Goal: Task Accomplishment & Management: Use online tool/utility

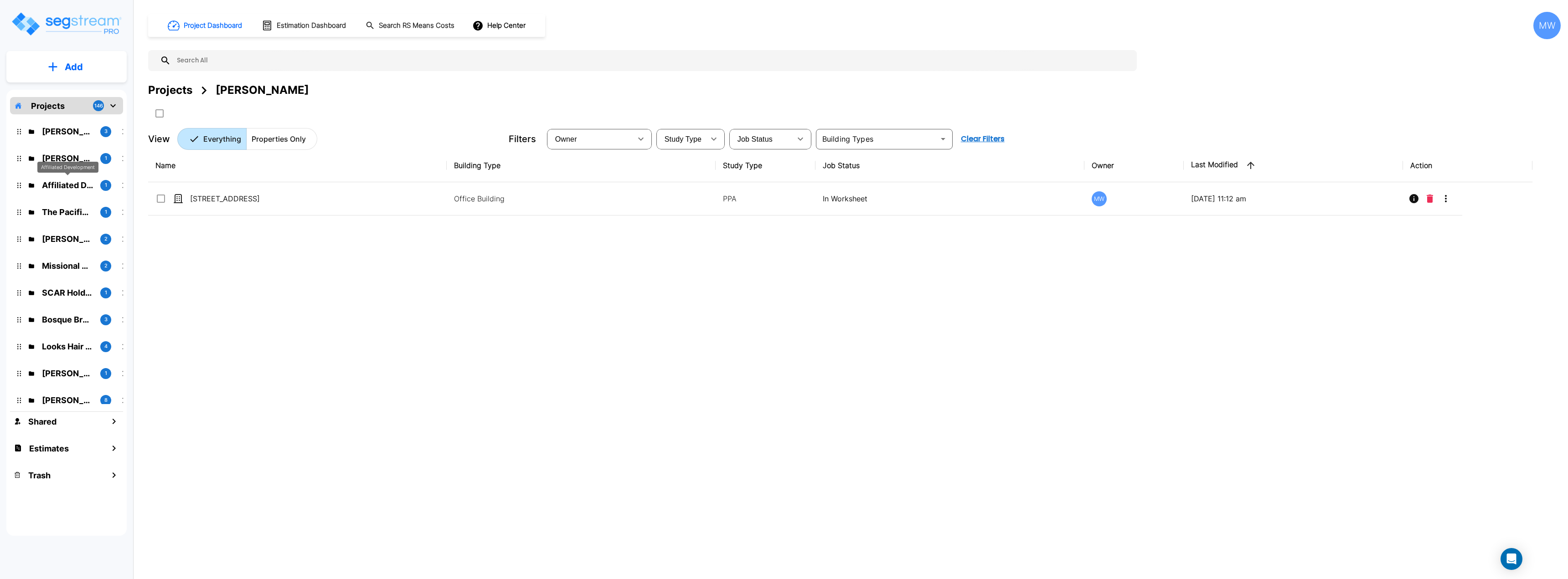
click at [80, 187] on p "Affiliated Development" at bounding box center [68, 185] width 51 height 12
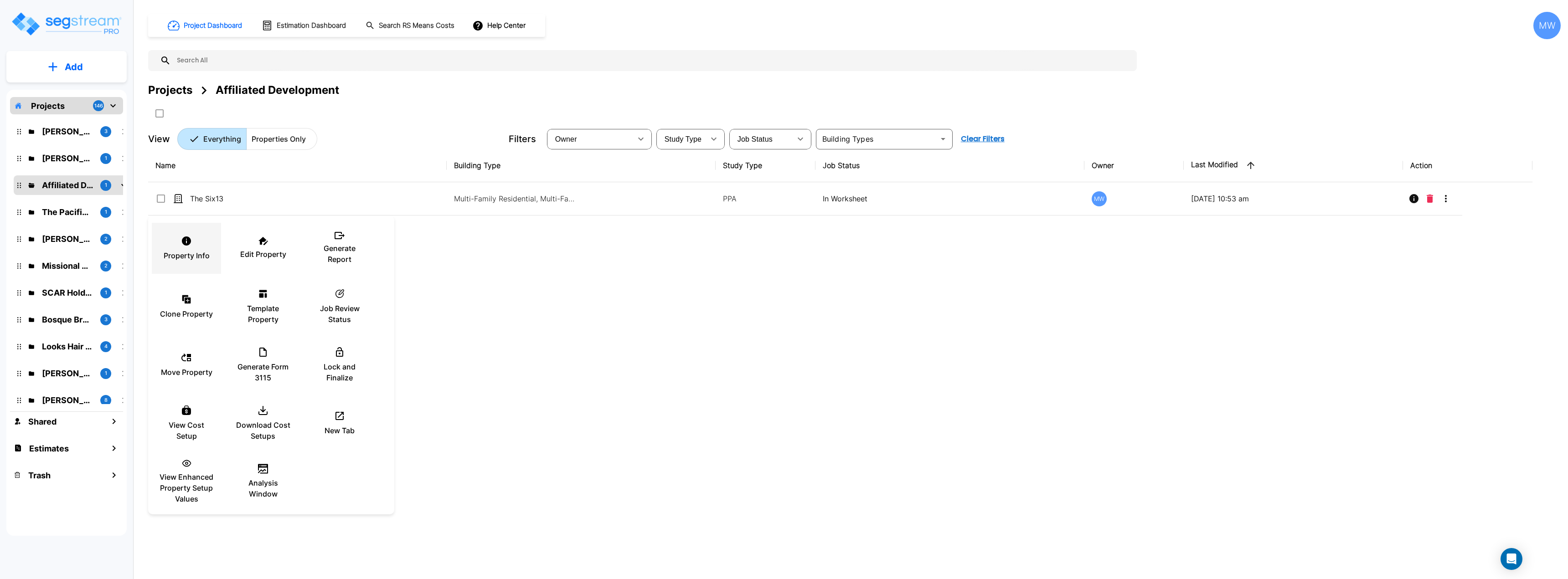
click at [206, 246] on div "Property Info" at bounding box center [186, 248] width 55 height 46
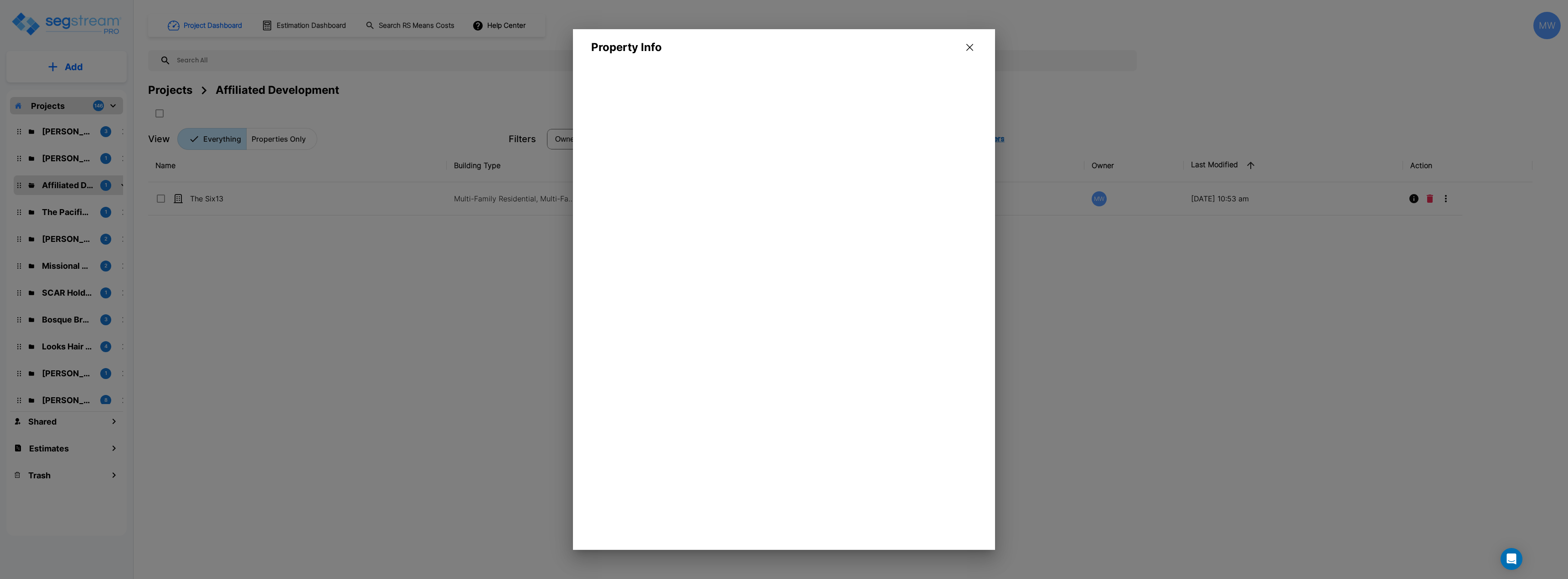
click at [964, 50] on button "button" at bounding box center [970, 47] width 14 height 15
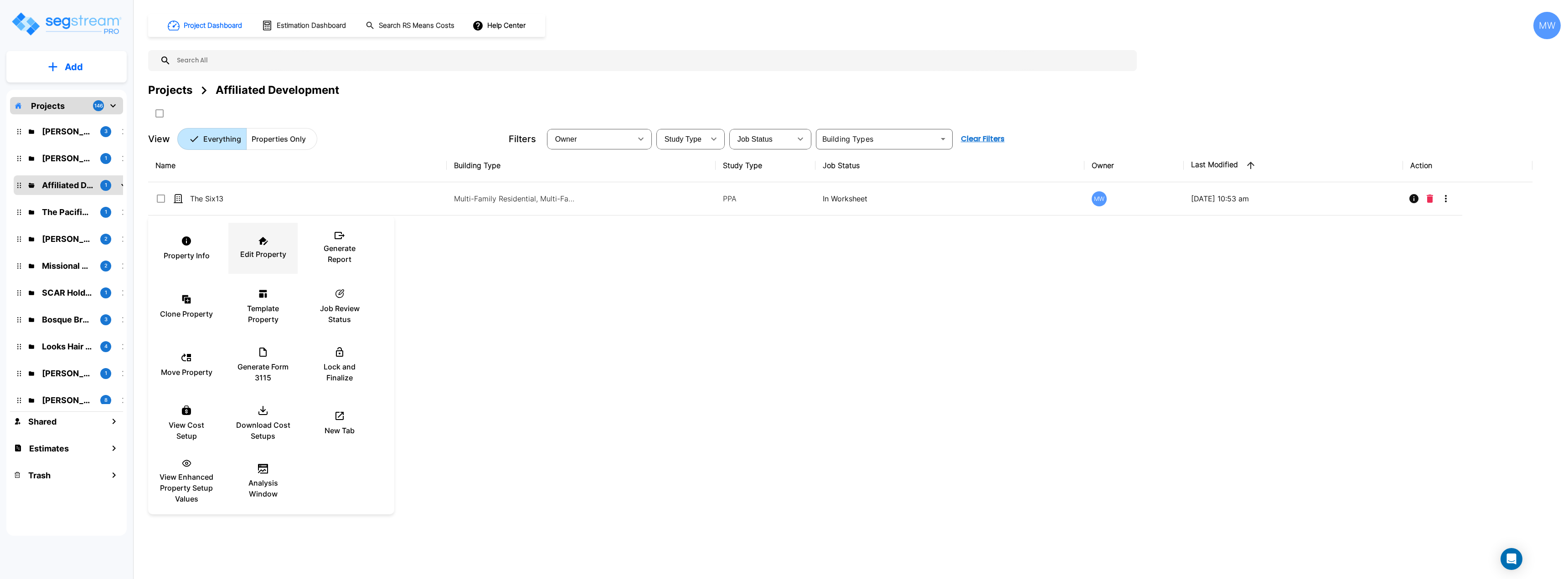
click at [278, 255] on p "Edit Property" at bounding box center [264, 254] width 46 height 11
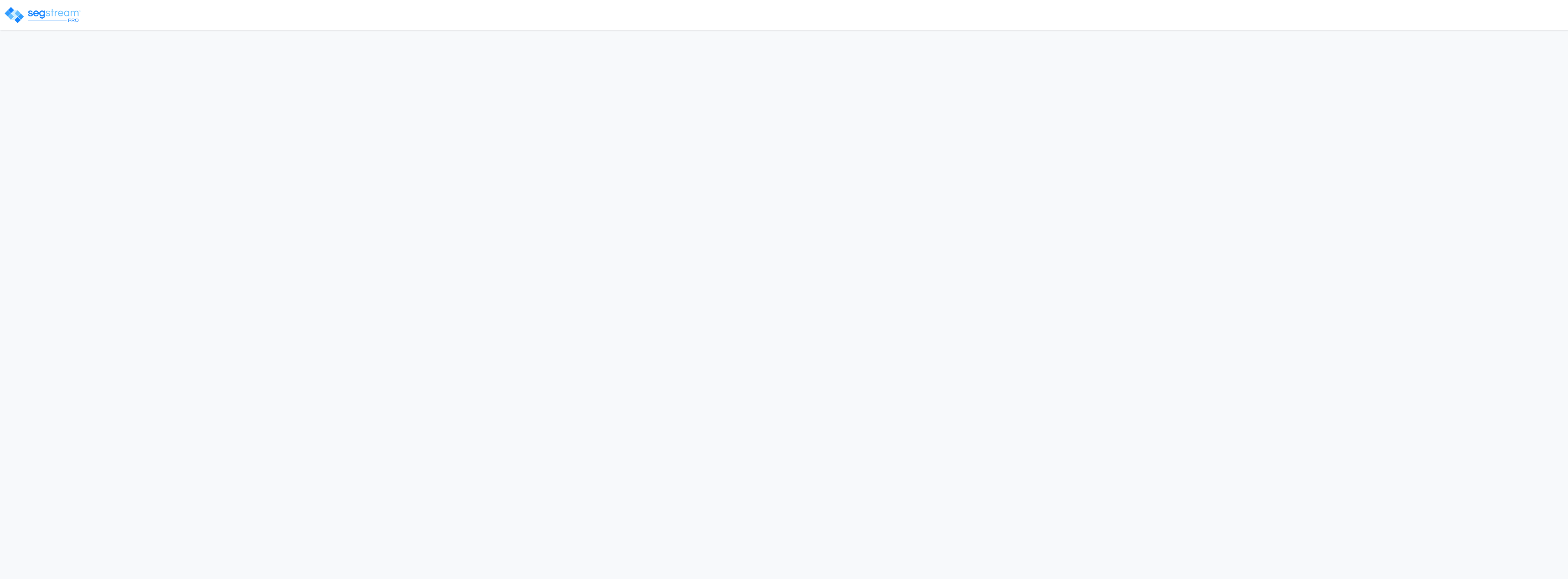
select select "2025"
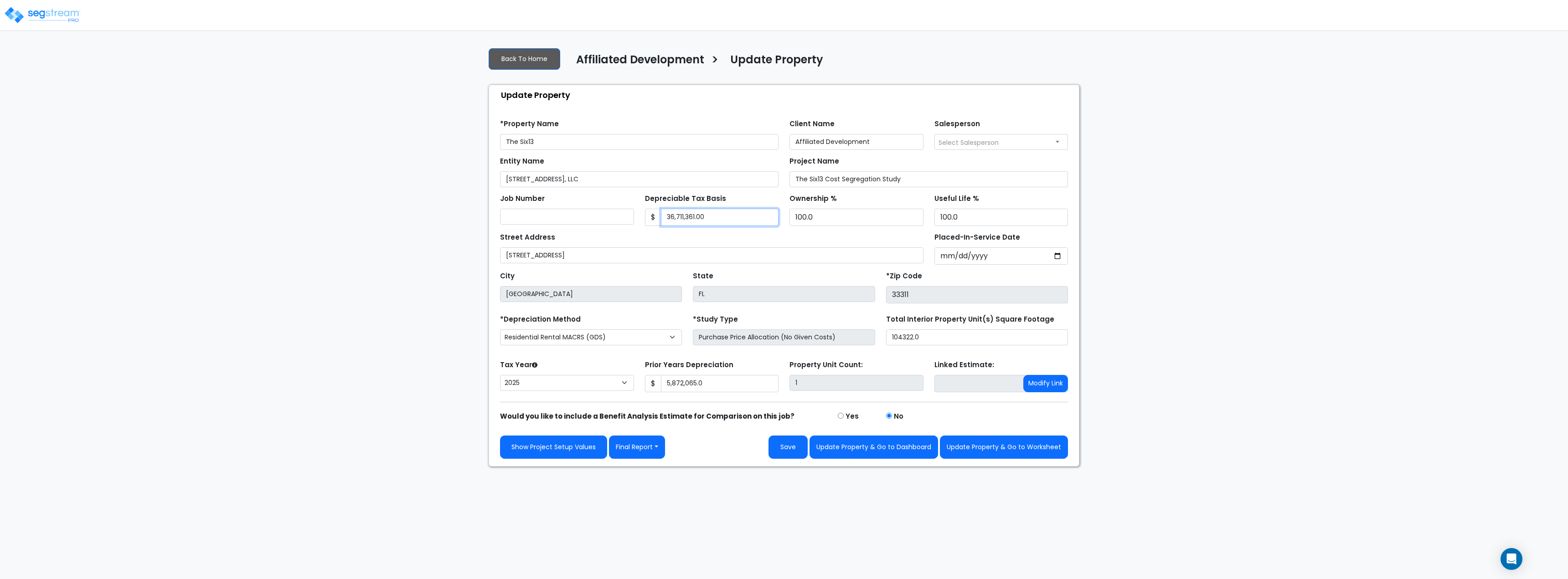
click at [718, 217] on input "36,711,361.00" at bounding box center [720, 217] width 118 height 17
type input "36,919,926"
click at [713, 386] on input "5,872,065.0" at bounding box center [720, 383] width 118 height 17
click at [713, 386] on input "5,872,065.0" at bounding box center [720, 383] width 118 height 17
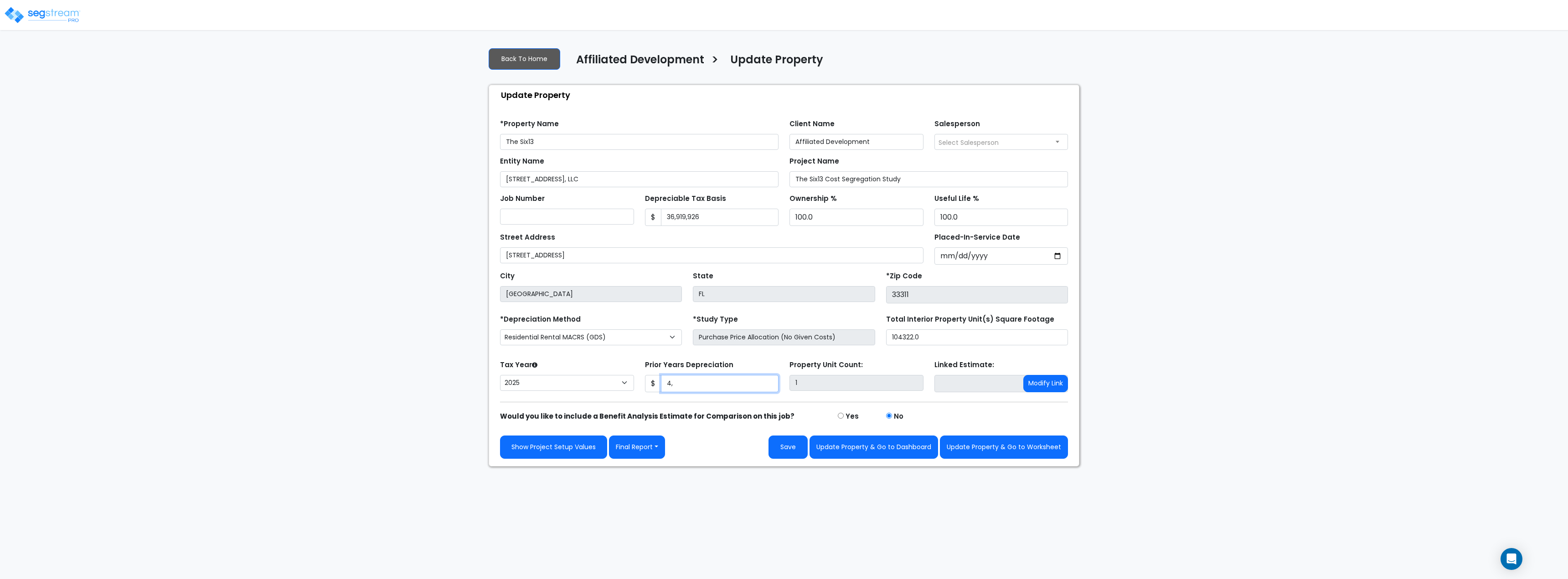
type input "4"
type input "0"
click at [979, 456] on button "Update Property & Go to Worksheet" at bounding box center [1004, 447] width 128 height 23
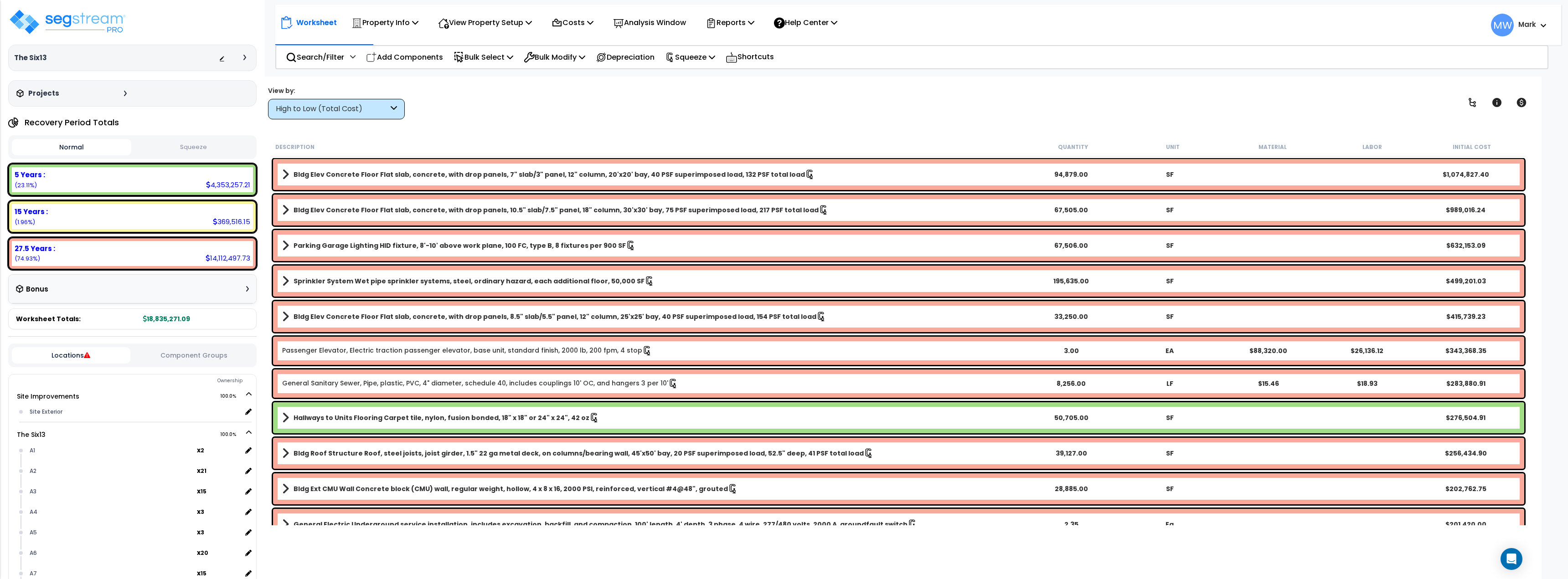
click at [192, 359] on button "Component Groups" at bounding box center [194, 355] width 119 height 10
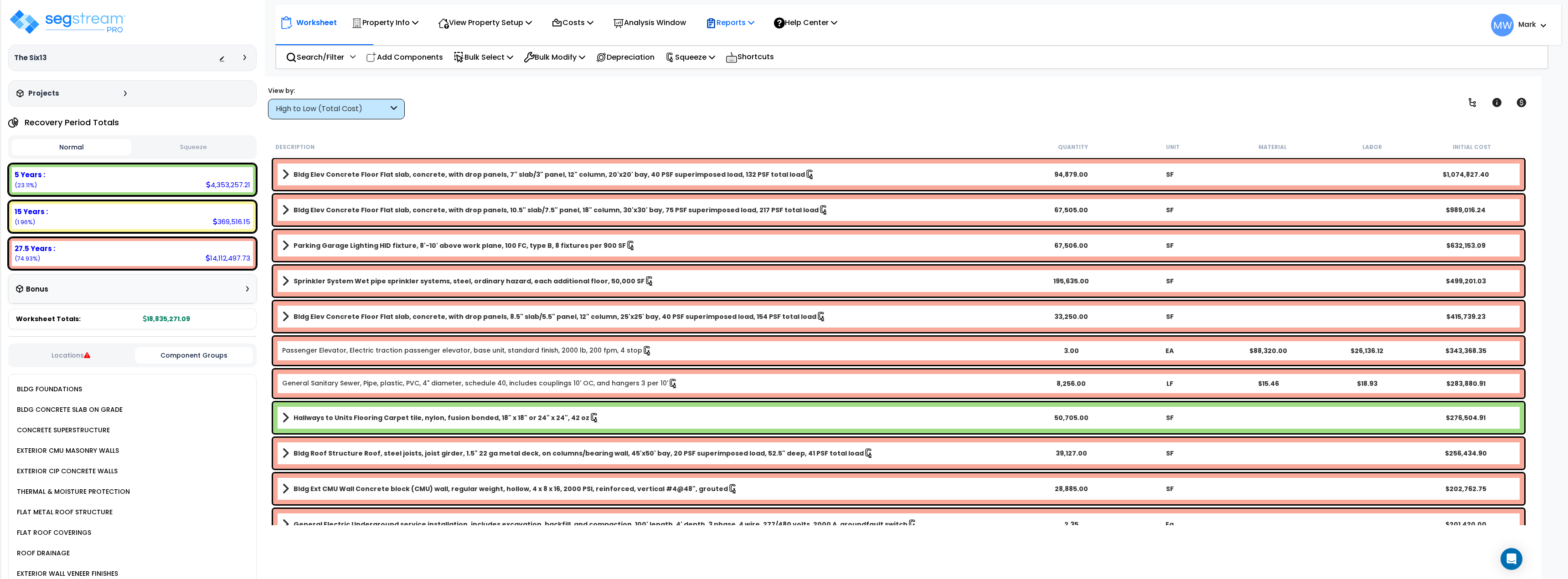
click at [737, 32] on div "Reports" at bounding box center [730, 22] width 49 height 21
click at [166, 151] on button "Squeeze" at bounding box center [193, 147] width 119 height 16
click at [208, 148] on button "Squeeze" at bounding box center [193, 147] width 119 height 16
click at [730, 28] on p "Reports" at bounding box center [730, 23] width 49 height 12
click at [757, 47] on link "Get Report" at bounding box center [746, 43] width 90 height 18
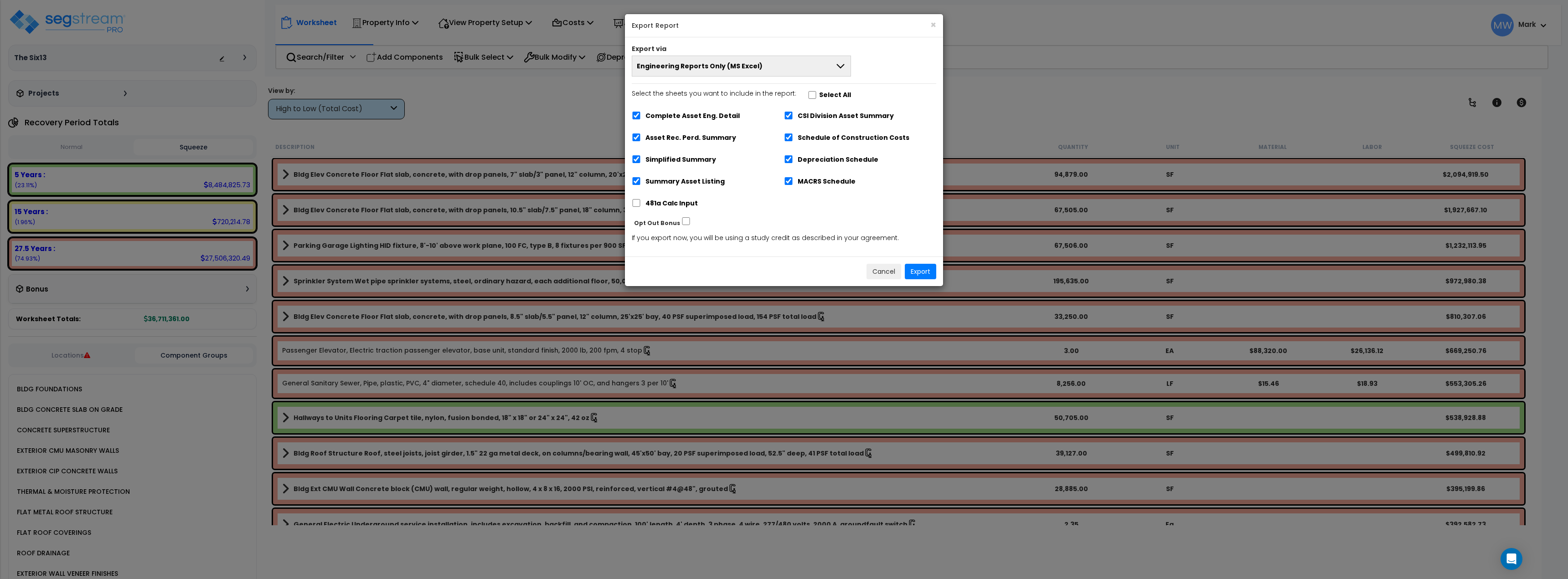
click at [698, 63] on span "Engineering Reports Only (MS Excel)" at bounding box center [699, 66] width 126 height 9
click at [726, 125] on li "Engineering Report & Narrative Report (MS Excel & MS Word)" at bounding box center [741, 128] width 219 height 21
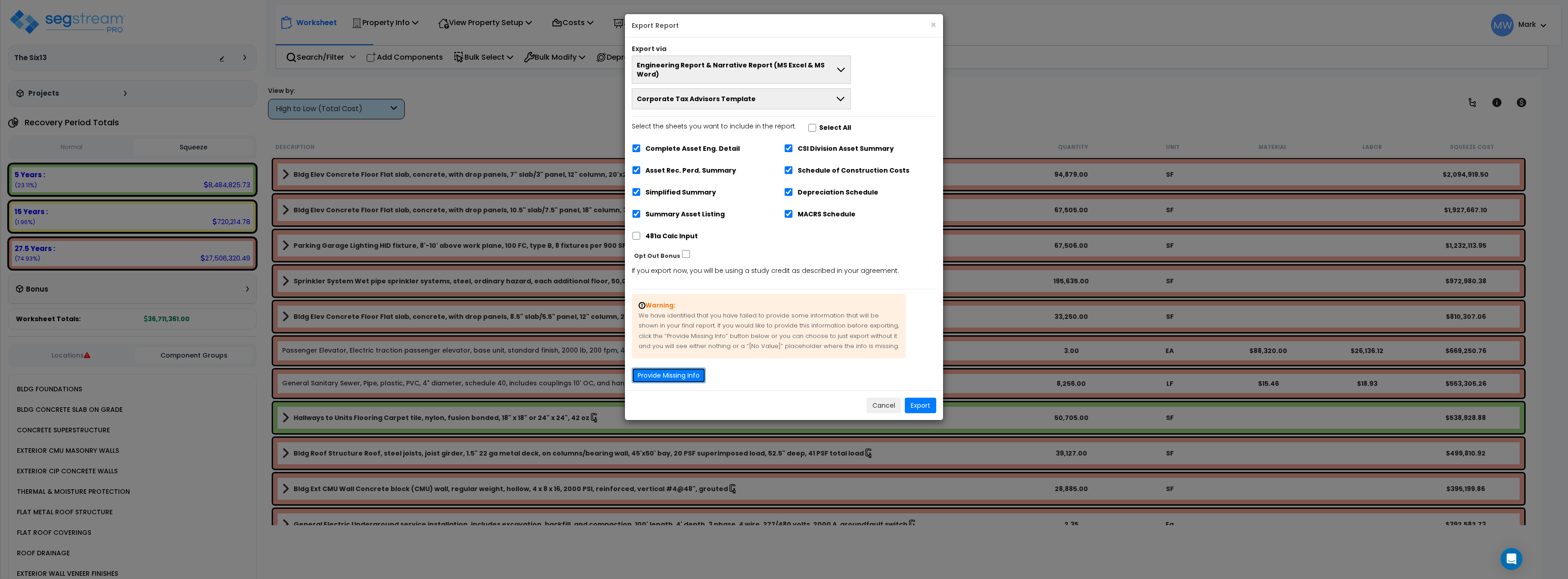
click at [695, 367] on button "Provide Missing Info" at bounding box center [668, 375] width 74 height 15
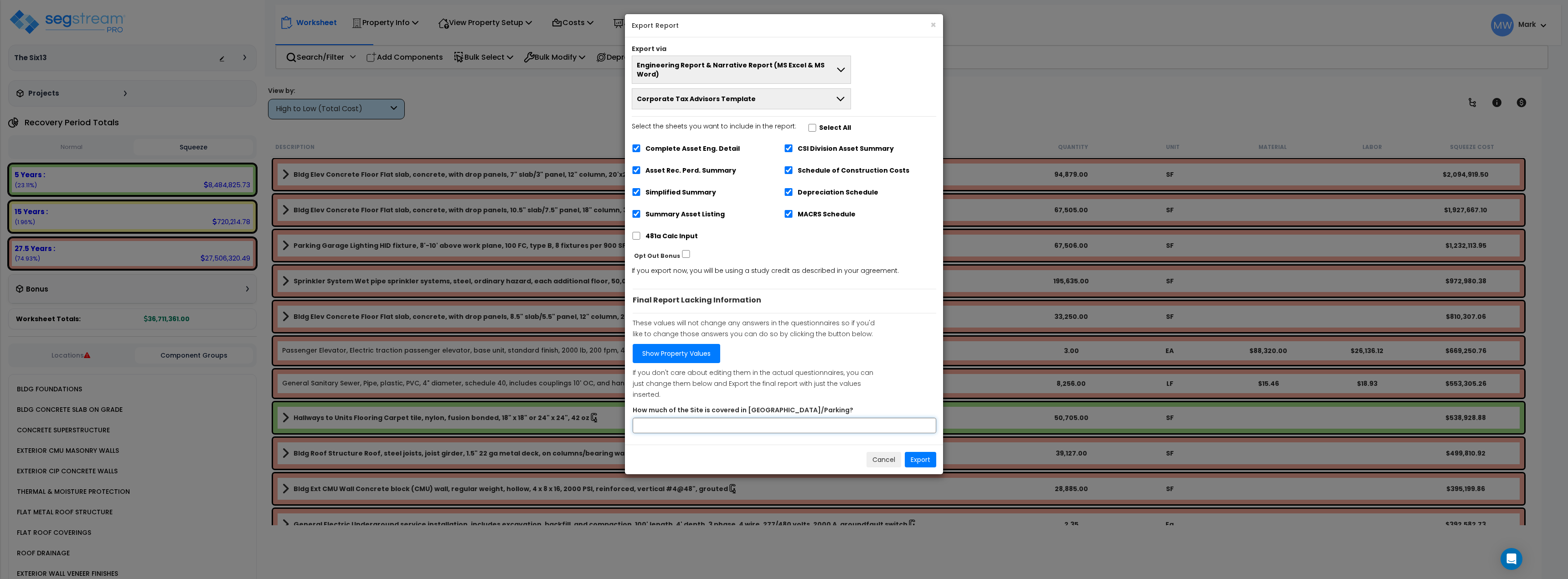
click at [705, 418] on input "How much of the Site is covered in [GEOGRAPHIC_DATA]/Parking?" at bounding box center [784, 425] width 304 height 15
type input "0"
click at [906, 452] on button "Export" at bounding box center [920, 459] width 32 height 15
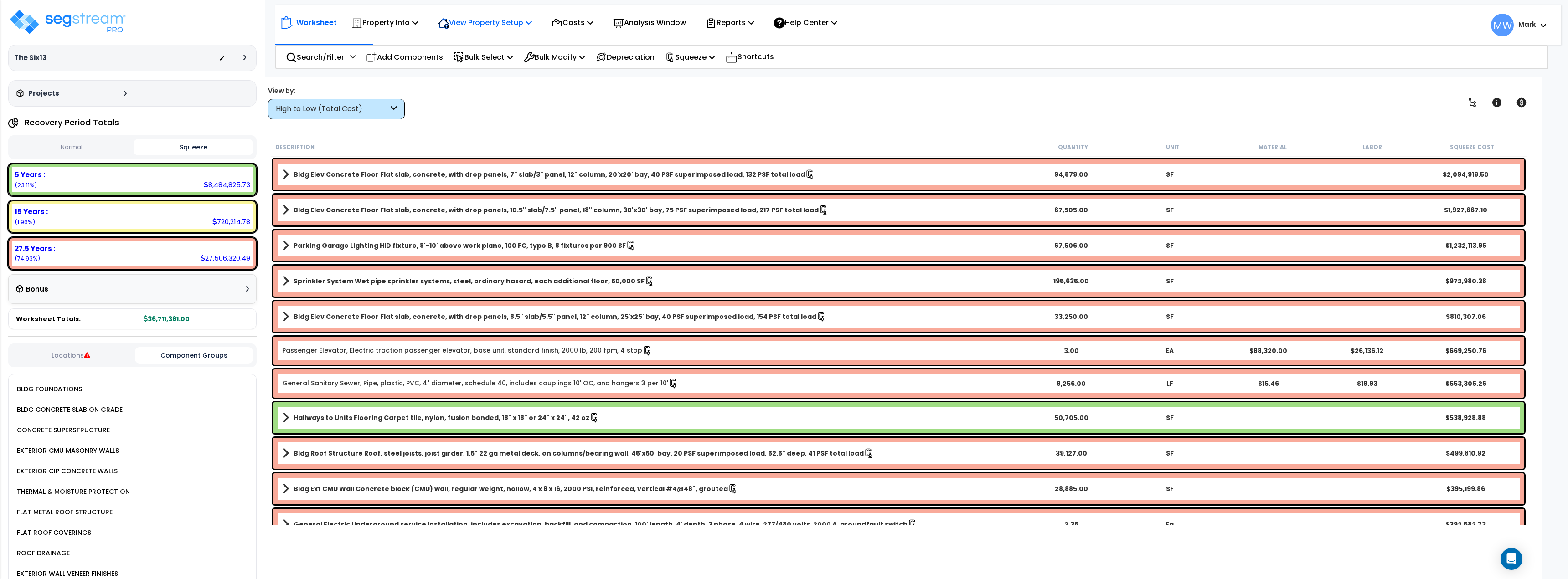
click at [478, 23] on p "View Property Setup" at bounding box center [485, 23] width 94 height 12
click at [580, 104] on div "View by: High to Low (Total Cost) High to Low (Total Cost)" at bounding box center [898, 102] width 1268 height 33
click at [422, 59] on p "Add Components" at bounding box center [404, 57] width 77 height 12
select select
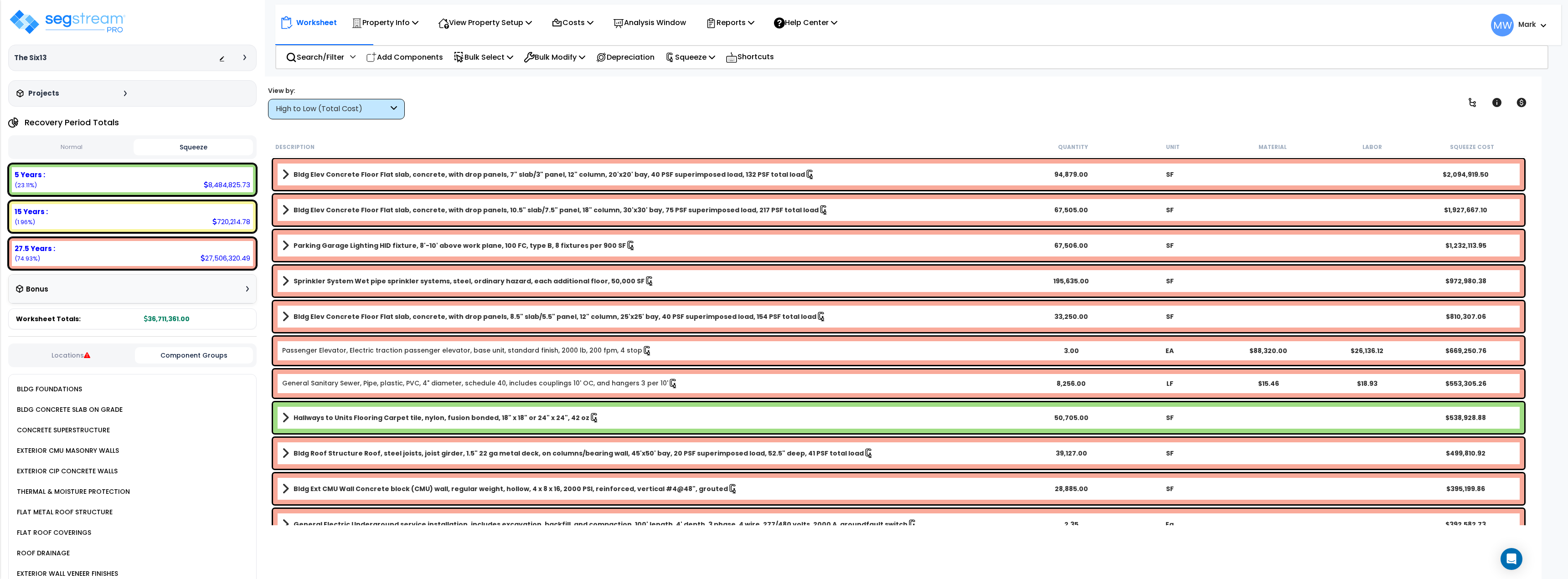
select select
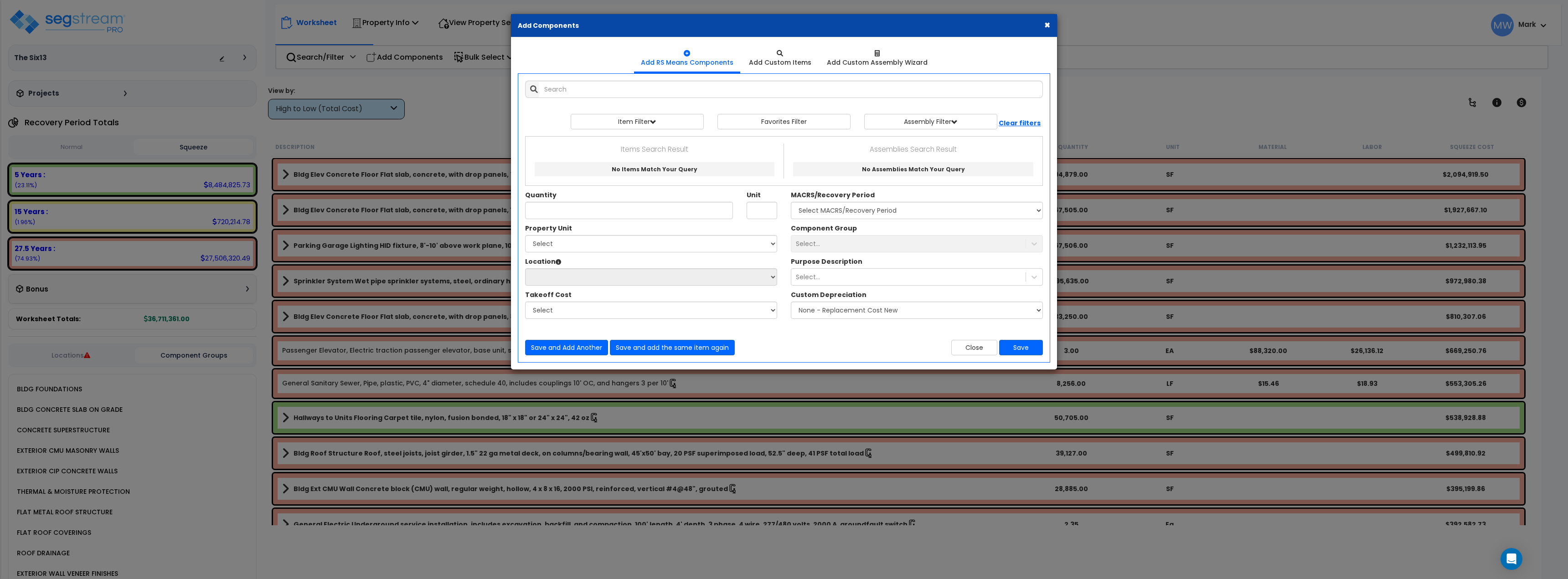
click at [1045, 23] on button "×" at bounding box center [1048, 25] width 6 height 10
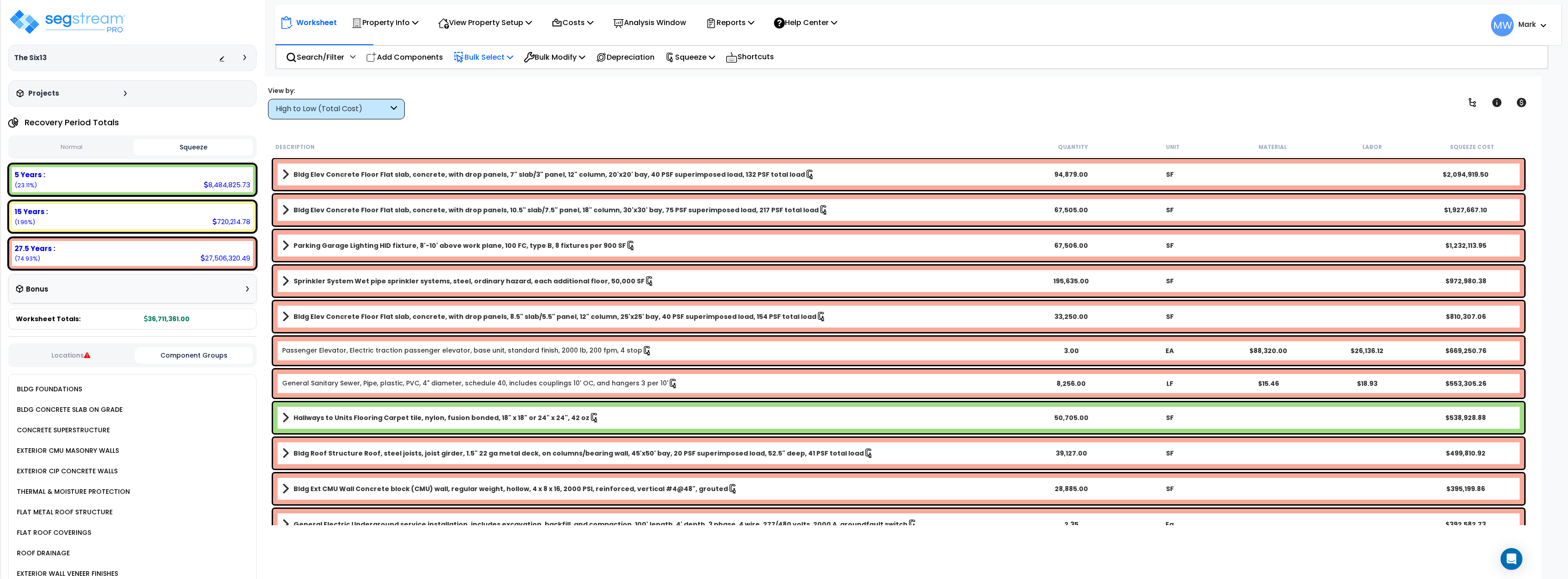
click at [491, 59] on p "Bulk Select" at bounding box center [483, 57] width 60 height 12
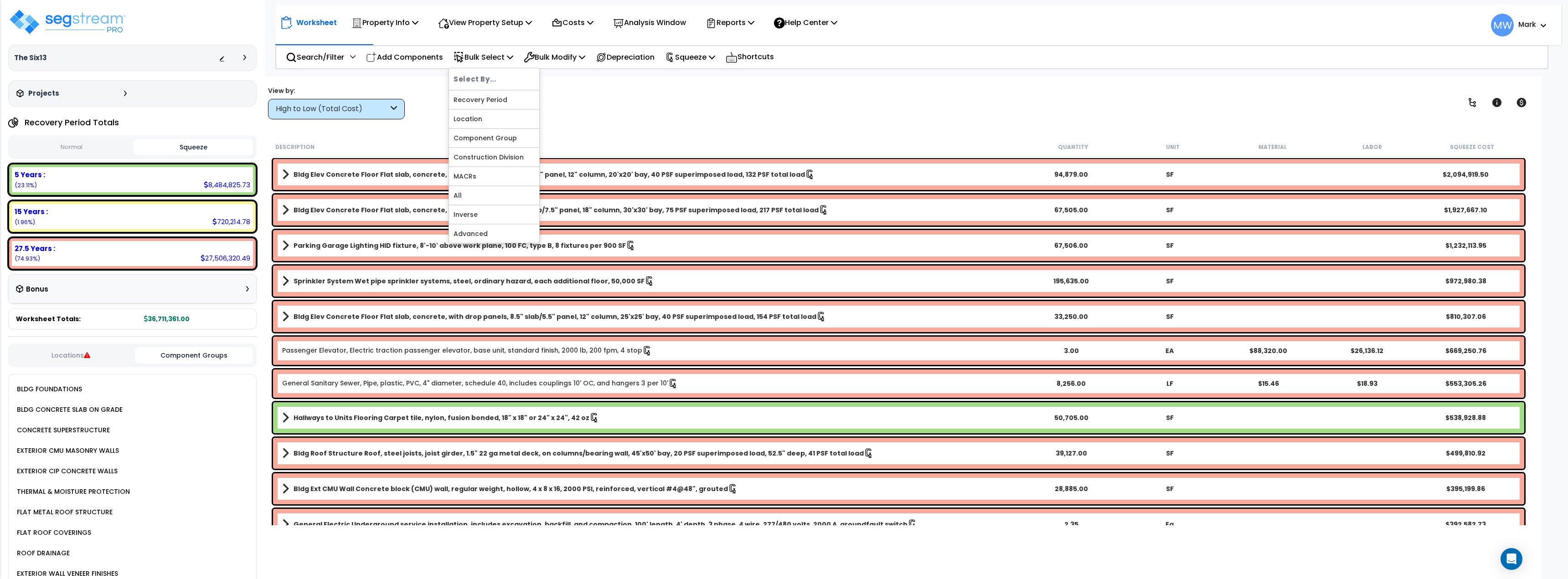
click at [416, 91] on div "View by: High to Low (Total Cost) High to Low (Total Cost)" at bounding box center [343, 103] width 150 height 33
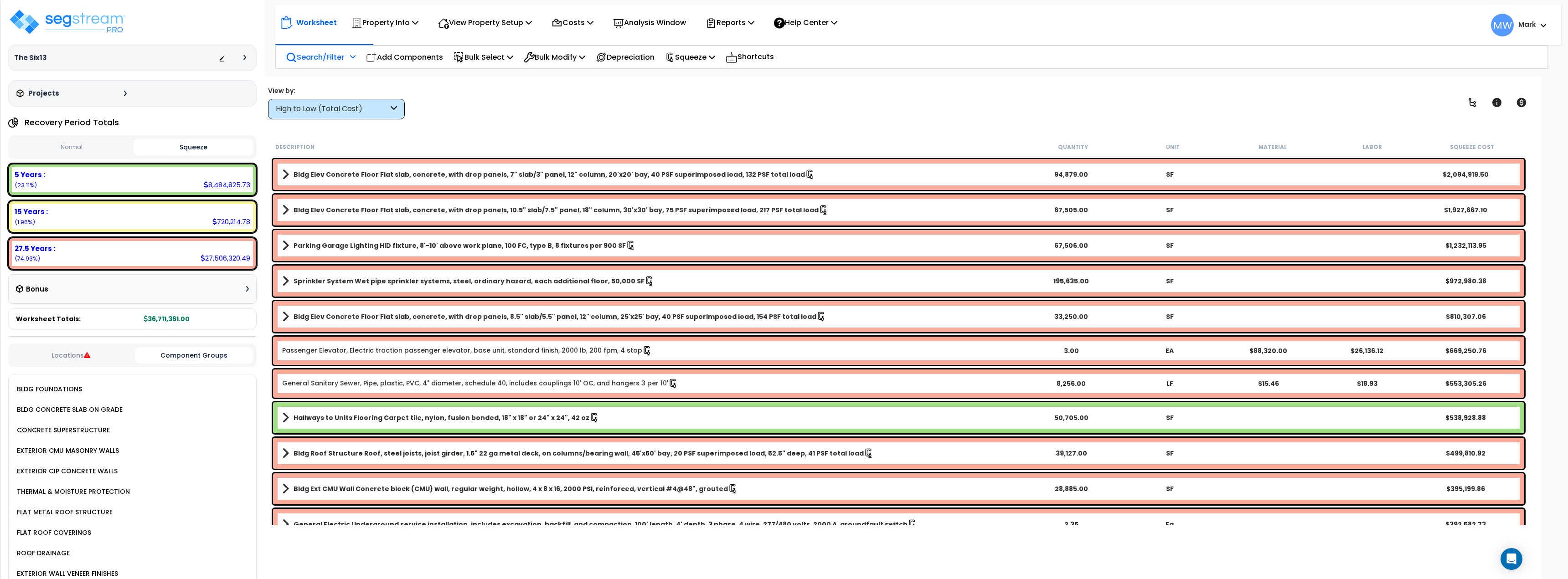
click at [344, 57] on p "Search/Filter" at bounding box center [315, 57] width 58 height 12
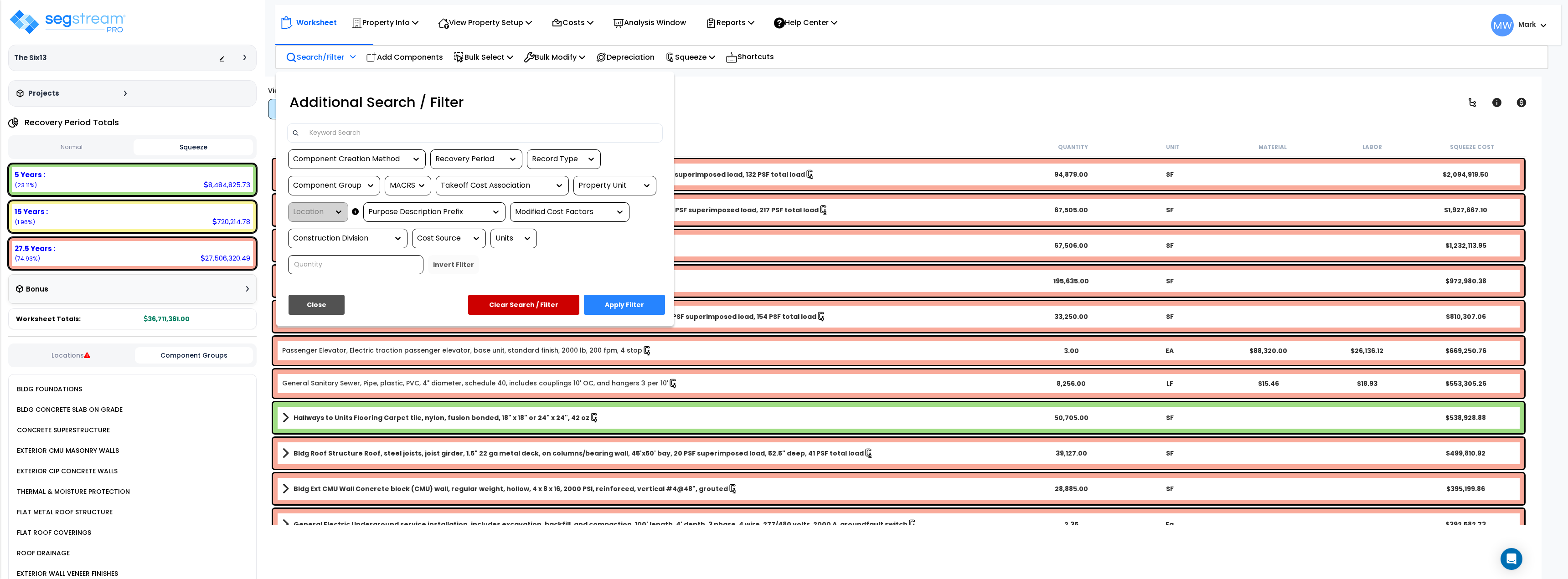
click at [763, 110] on div at bounding box center [784, 290] width 1568 height 579
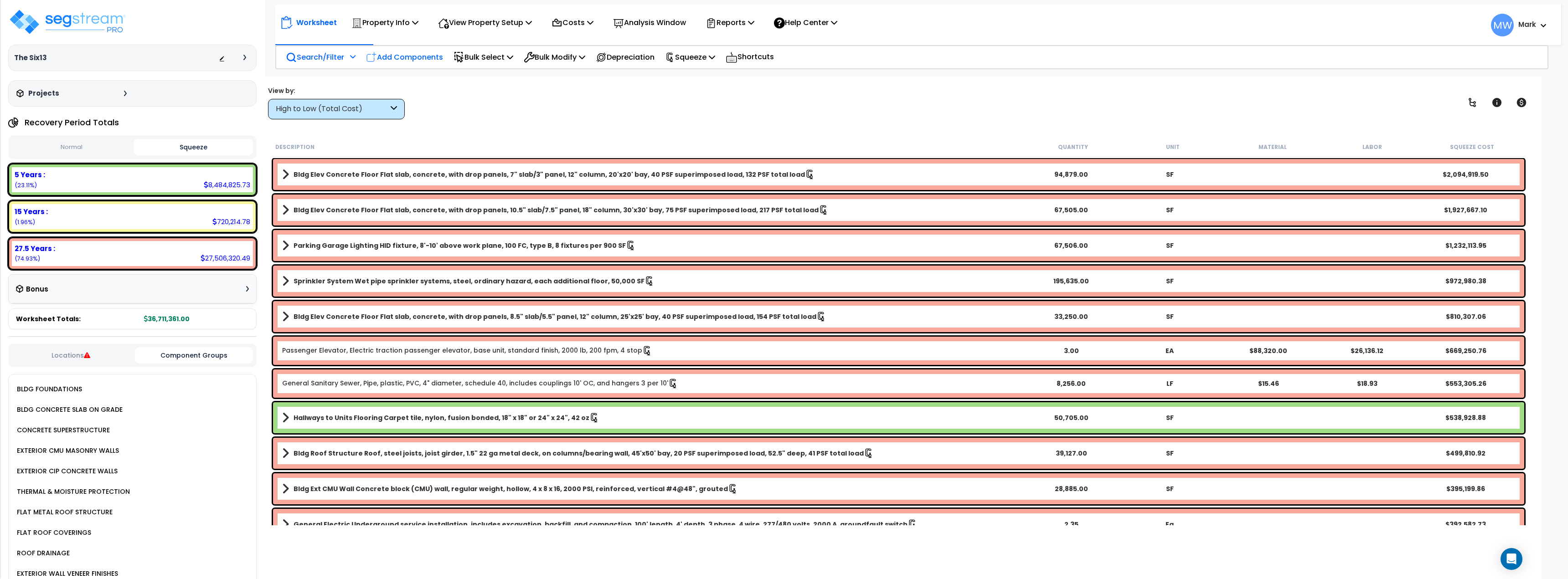
click at [431, 61] on p "Add Components" at bounding box center [404, 57] width 77 height 12
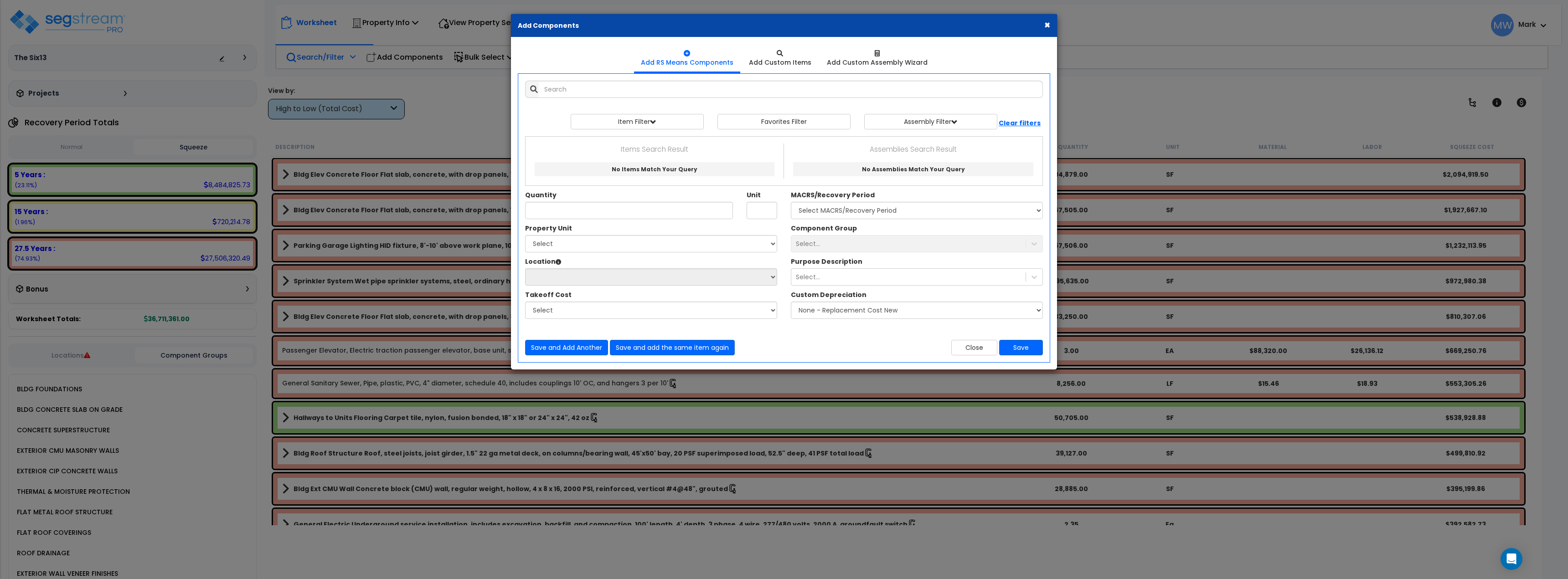
click at [483, 55] on div "× Add Components Add RS Means Components Add Custom Items Add Items" at bounding box center [784, 290] width 1568 height 579
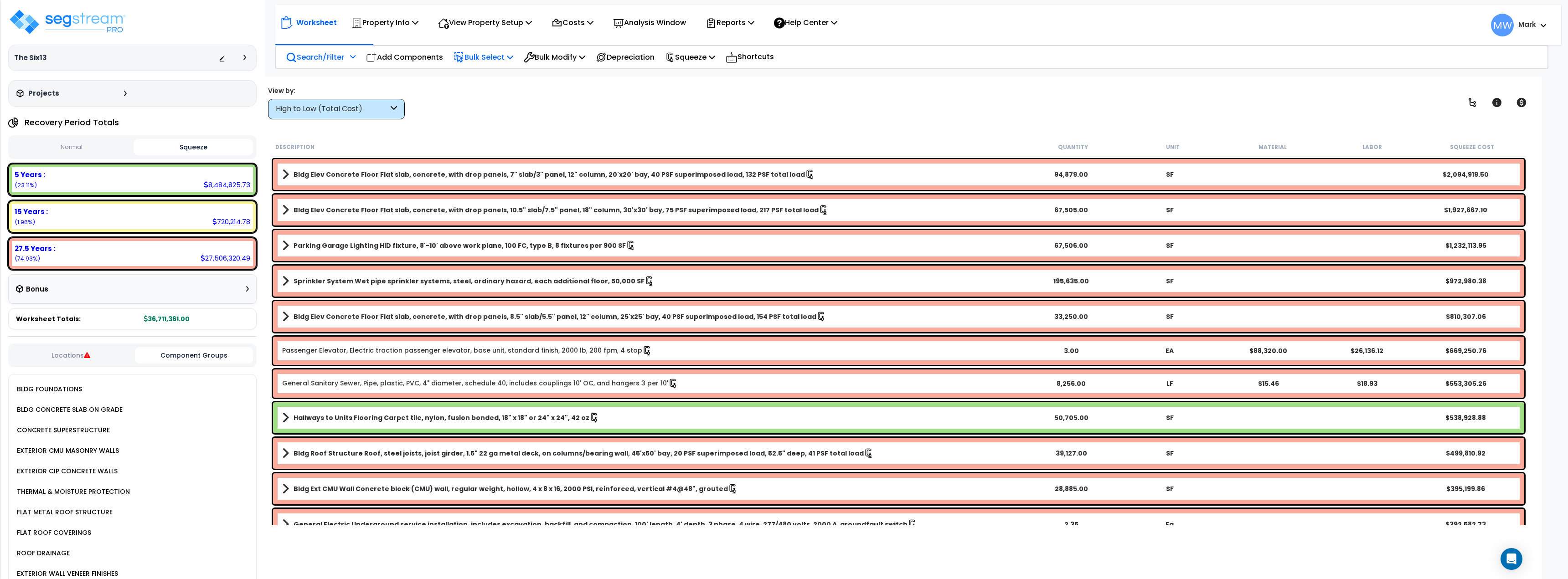
click at [481, 56] on p "Bulk Select" at bounding box center [483, 57] width 60 height 12
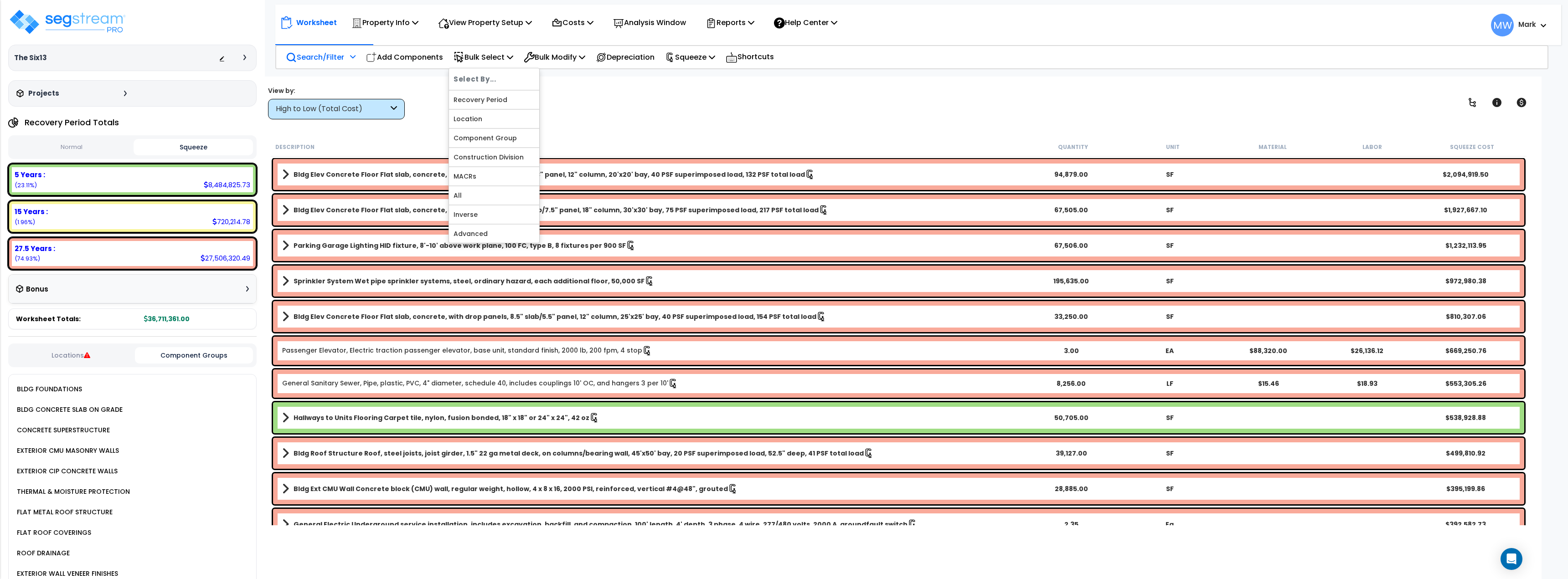
click at [608, 111] on div "View by: High to Low (Total Cost) High to Low (Total Cost)" at bounding box center [898, 102] width 1268 height 33
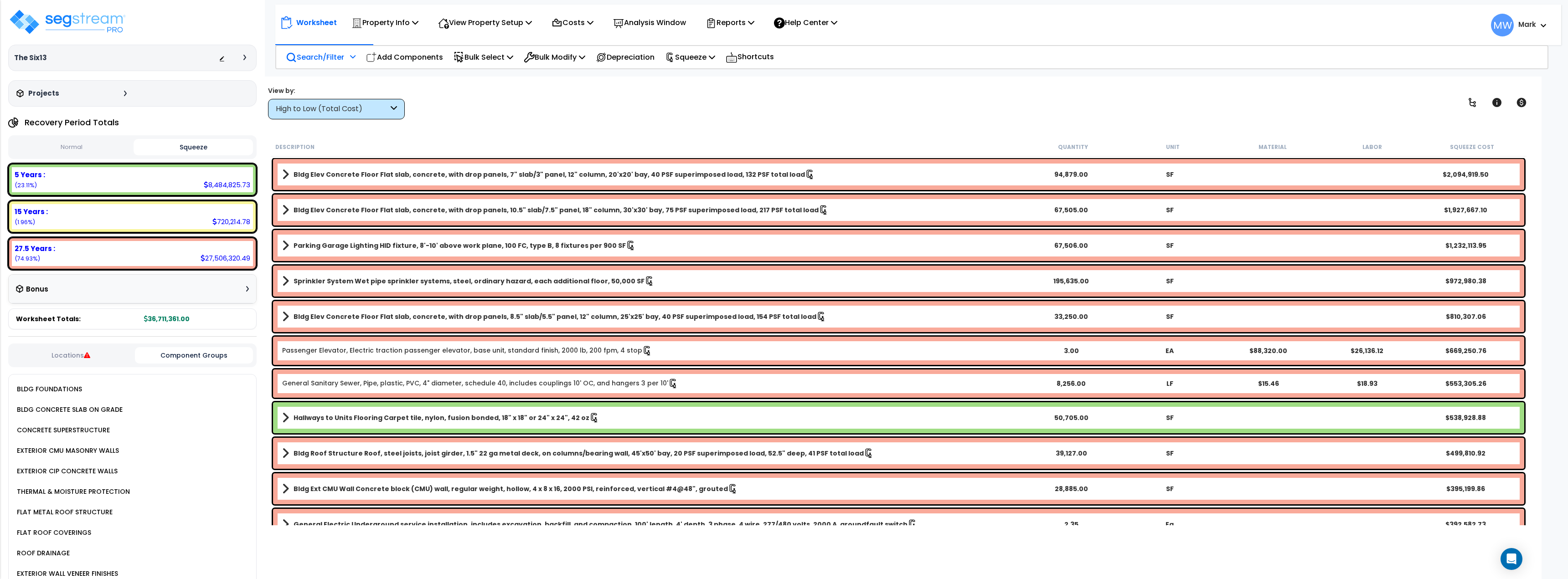
click at [331, 59] on p "Search/Filter" at bounding box center [315, 57] width 58 height 12
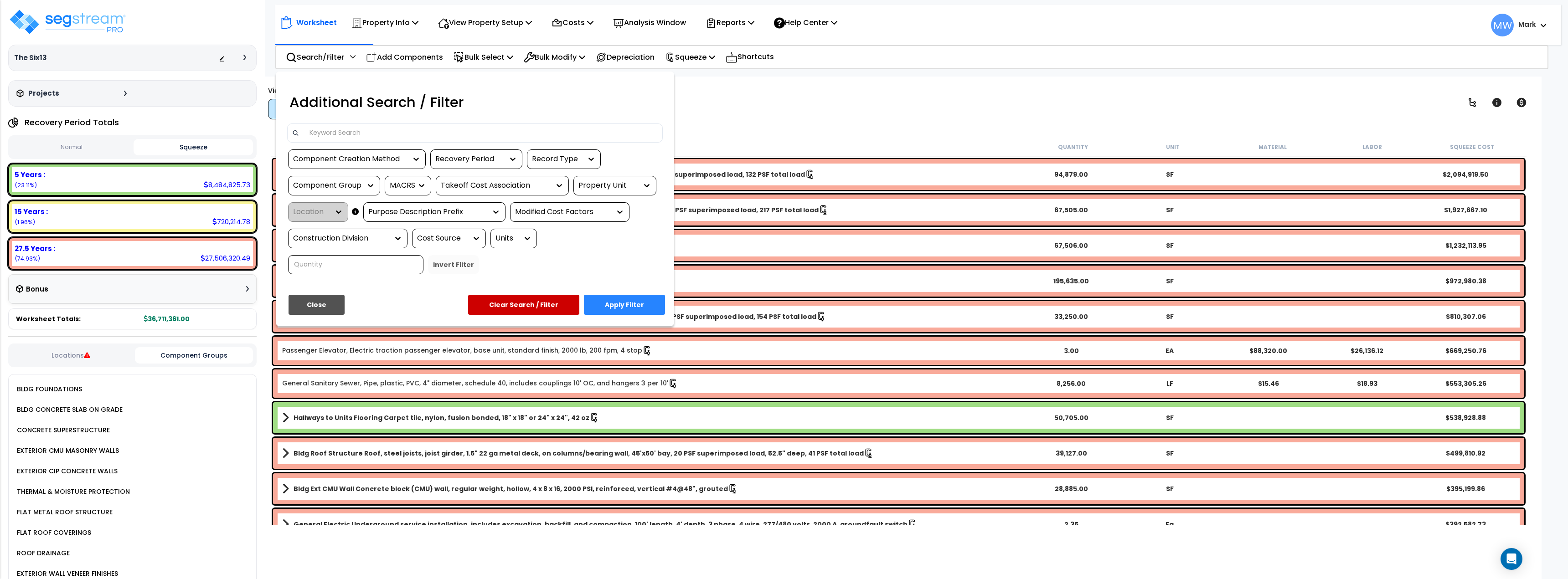
click at [386, 160] on div "Component Creation Method" at bounding box center [350, 159] width 114 height 10
click at [381, 210] on div "Model Generated" at bounding box center [356, 211] width 137 height 24
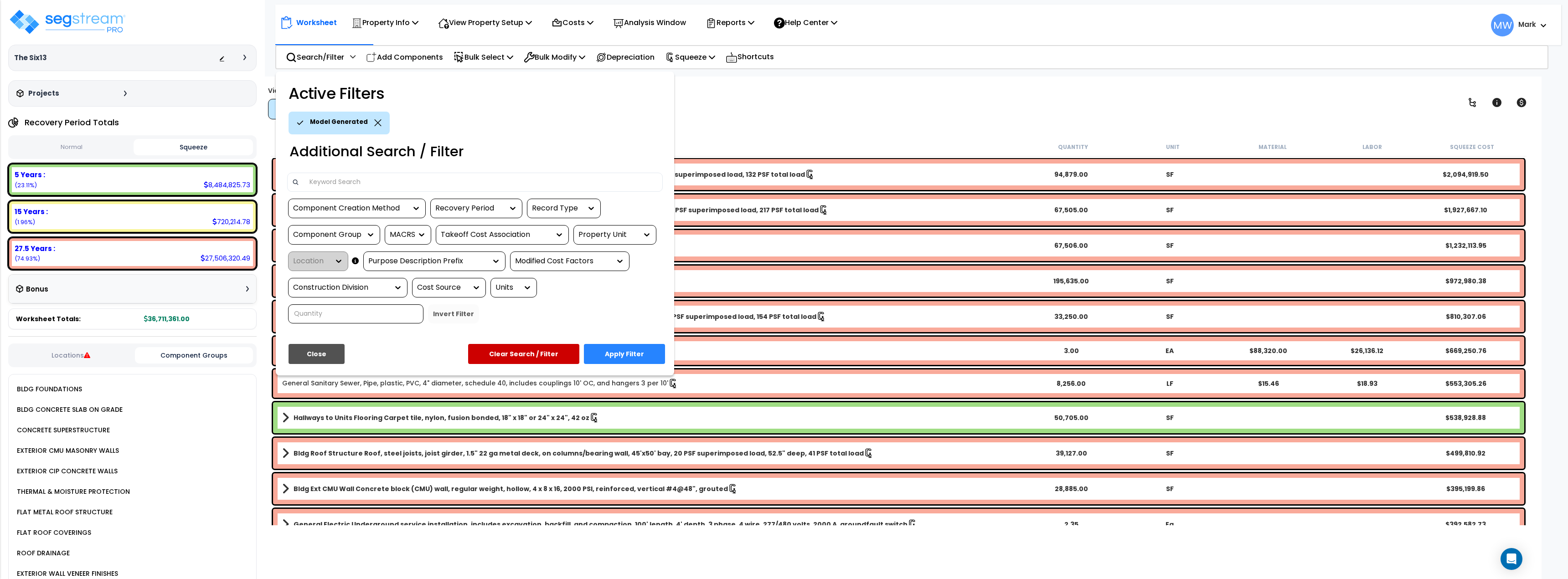
click at [379, 120] on div "Model Generated" at bounding box center [339, 122] width 101 height 23
click at [374, 124] on icon at bounding box center [378, 122] width 7 height 7
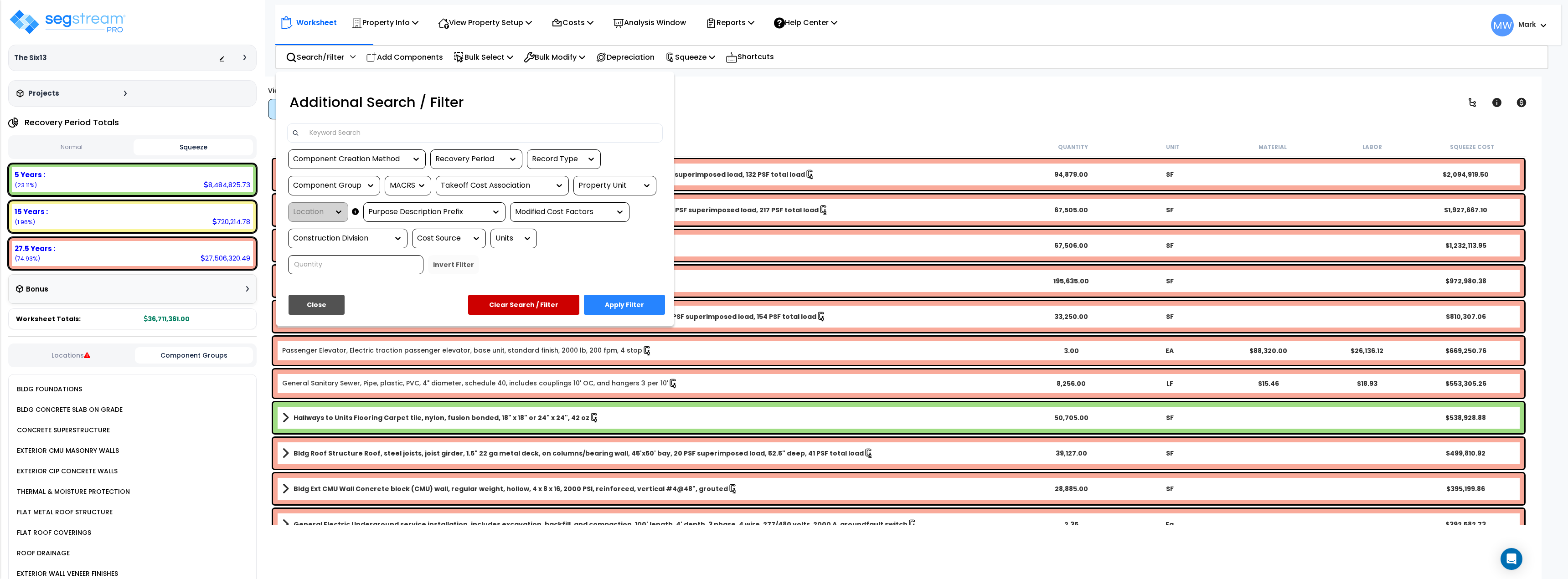
click at [380, 160] on div "Component Creation Method" at bounding box center [350, 159] width 114 height 10
click at [373, 187] on div "Manually Generated" at bounding box center [356, 187] width 137 height 24
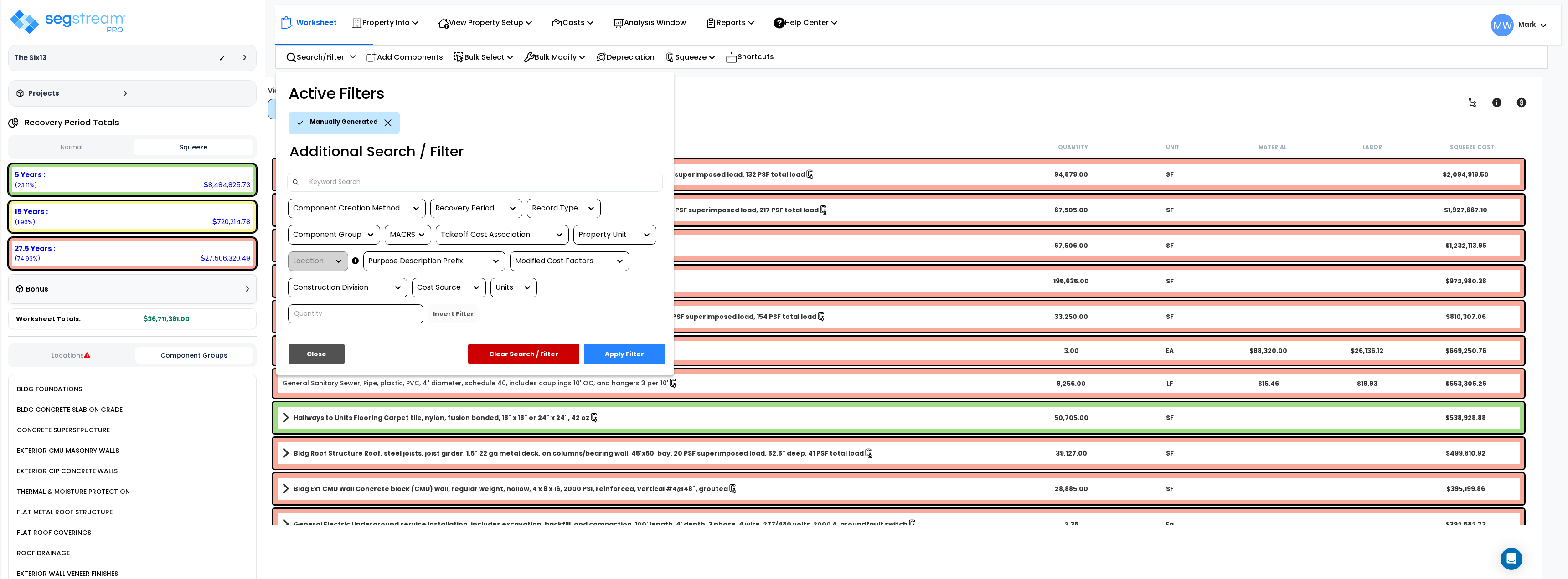
click at [640, 355] on button "Apply Filter" at bounding box center [624, 353] width 81 height 20
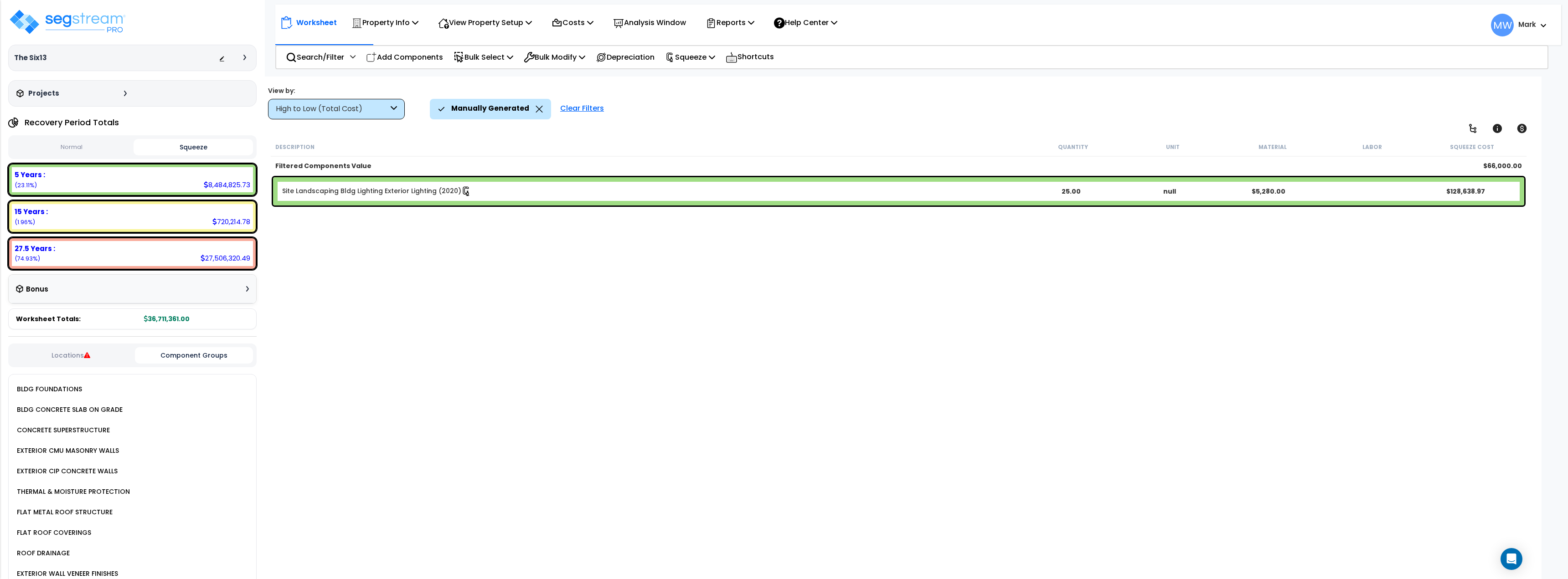
click at [654, 196] on div "Site Landscaping Bldg Lighting Exterior Lighting (2020) 25.00 null $5,280.00 $1…" at bounding box center [899, 191] width 1251 height 28
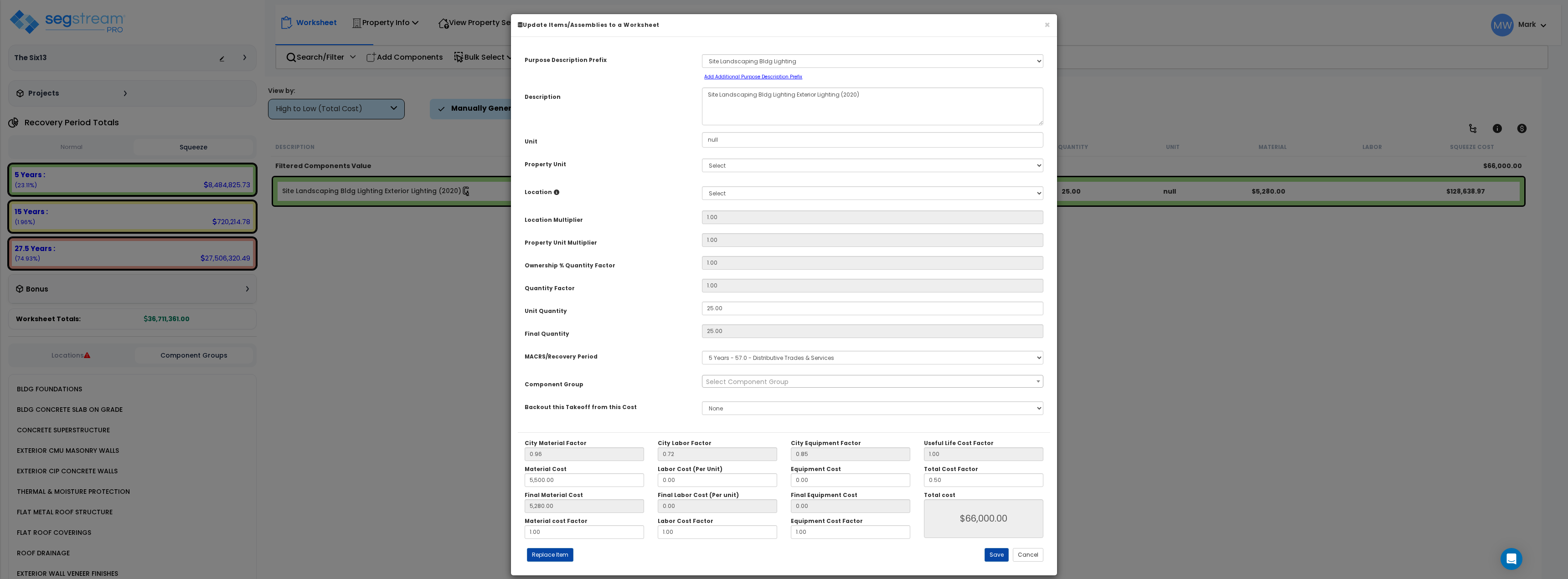
select select "20319"
click at [734, 411] on select "None" at bounding box center [872, 408] width 341 height 13
click at [702, 401] on select "None" at bounding box center [872, 408] width 341 height 13
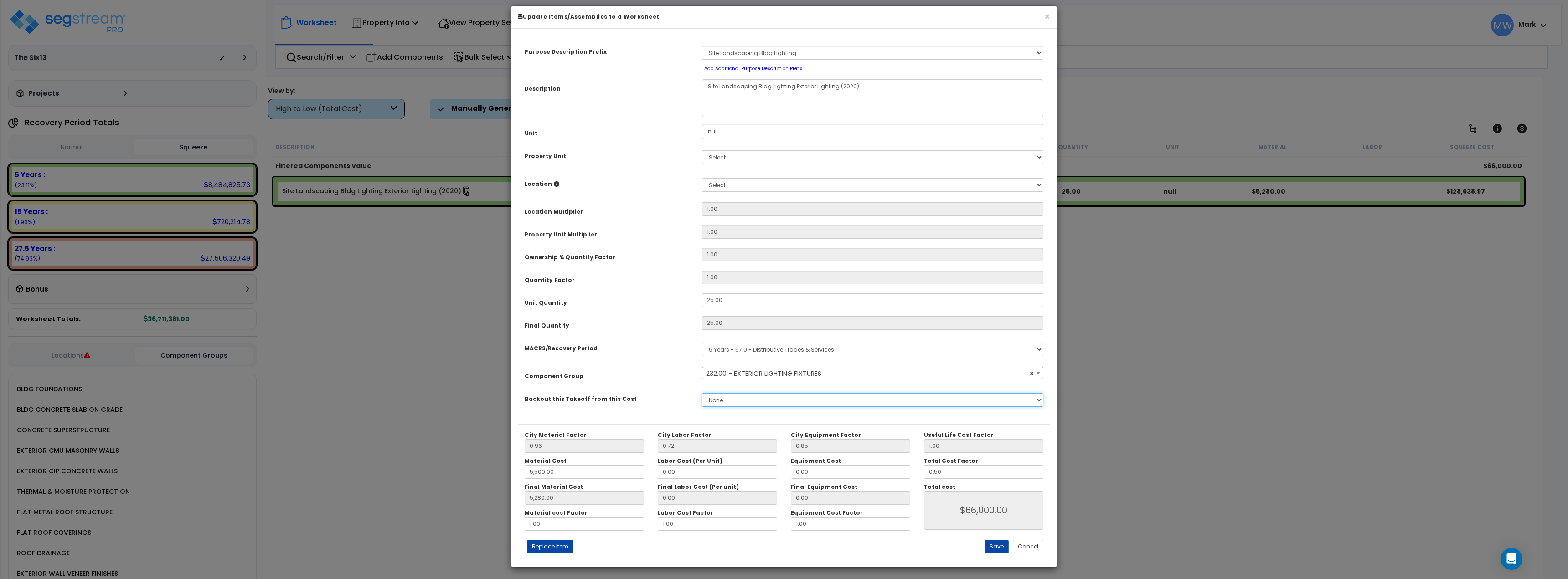
scroll to position [10, 0]
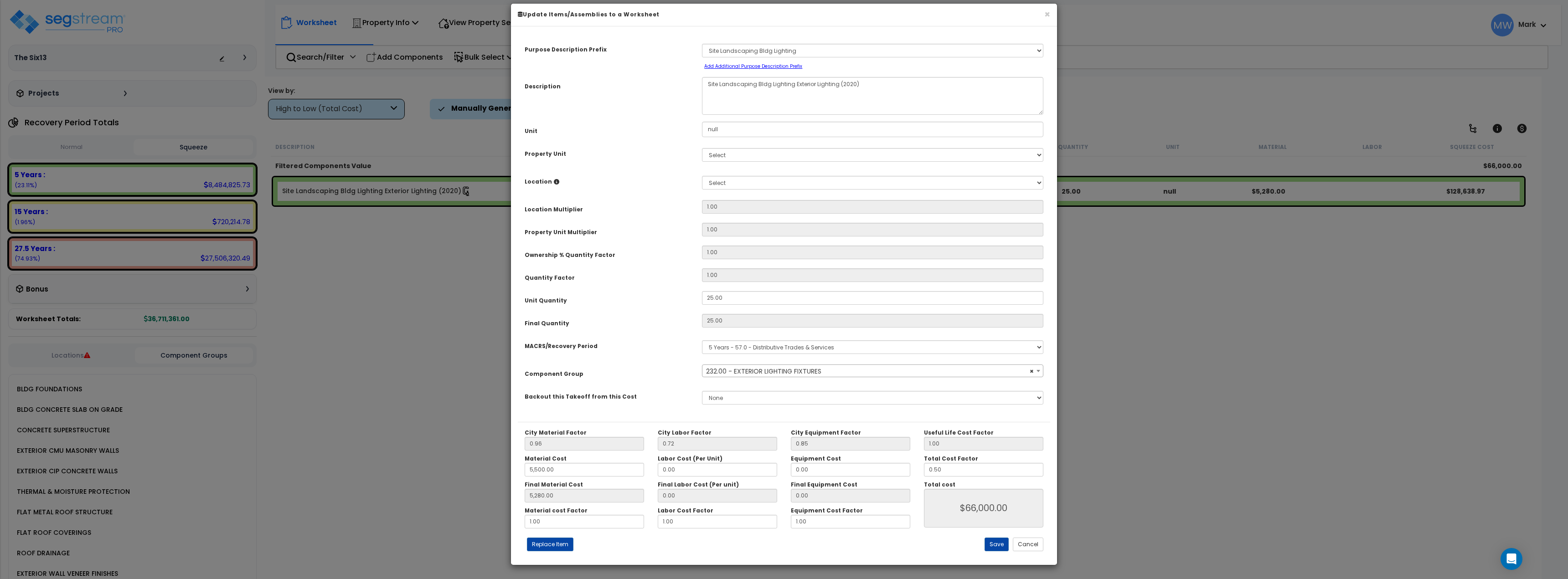
click at [716, 405] on div "None" at bounding box center [872, 398] width 355 height 21
click at [718, 401] on select "None" at bounding box center [872, 398] width 341 height 13
click at [720, 397] on select "None" at bounding box center [872, 398] width 341 height 13
click at [702, 391] on select "None" at bounding box center [872, 398] width 341 height 13
click at [1024, 553] on div "City Material Factor 0.96 City Labor Factor 0.72 City Equipment Factor 0.85 Mat…" at bounding box center [784, 490] width 533 height 136
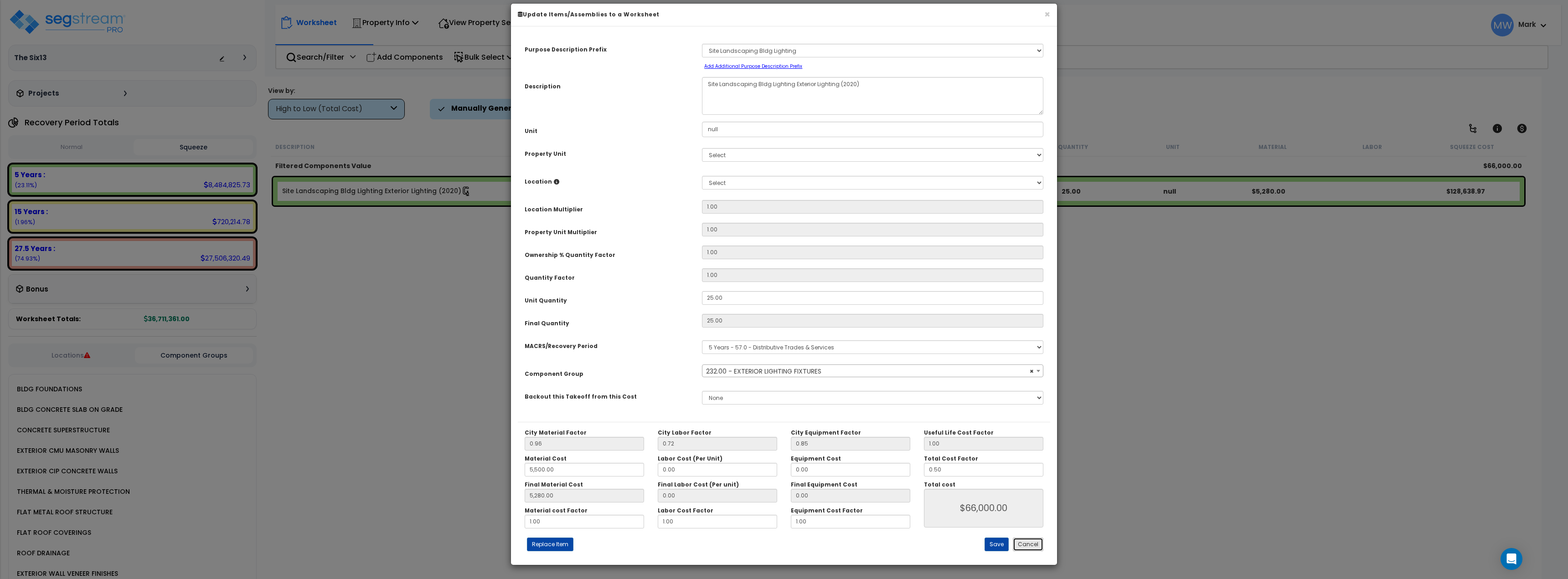
click at [1027, 540] on button "Cancel" at bounding box center [1028, 544] width 30 height 13
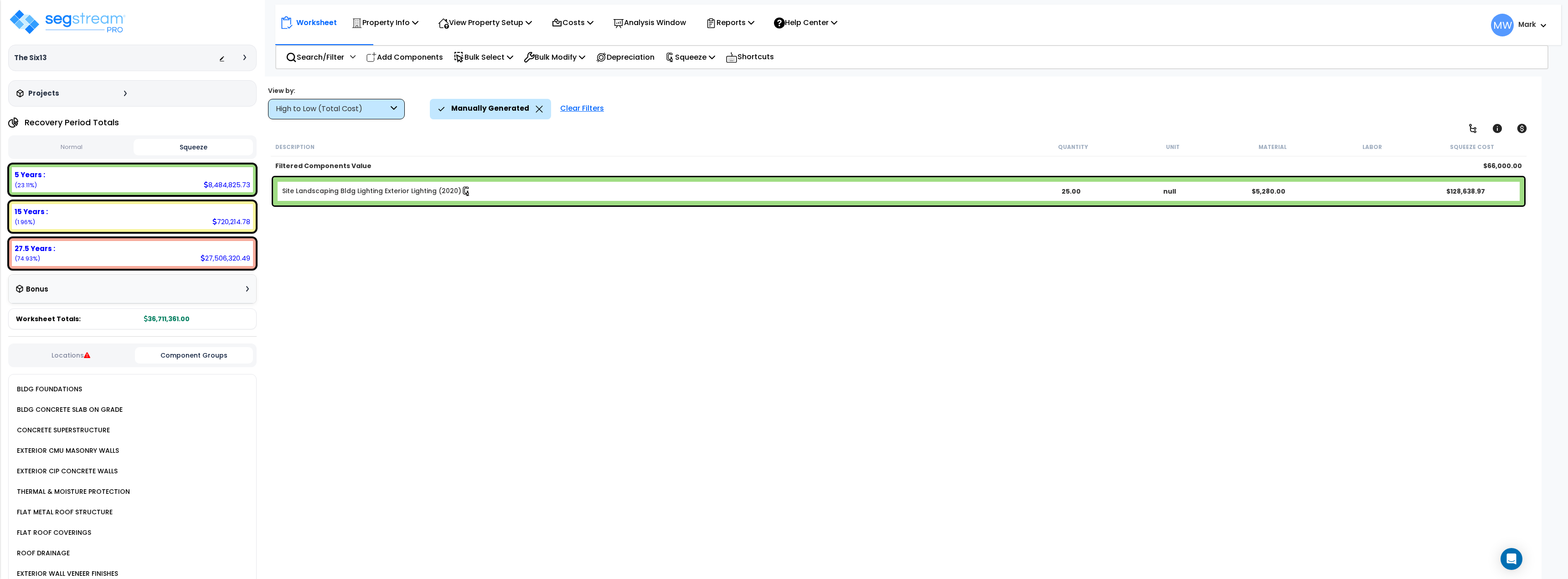
click at [493, 192] on b "Site Landscaping Bldg Lighting Exterior Lighting (2020)" at bounding box center [652, 191] width 740 height 10
click at [0, 0] on div at bounding box center [0, 0] width 0 height 0
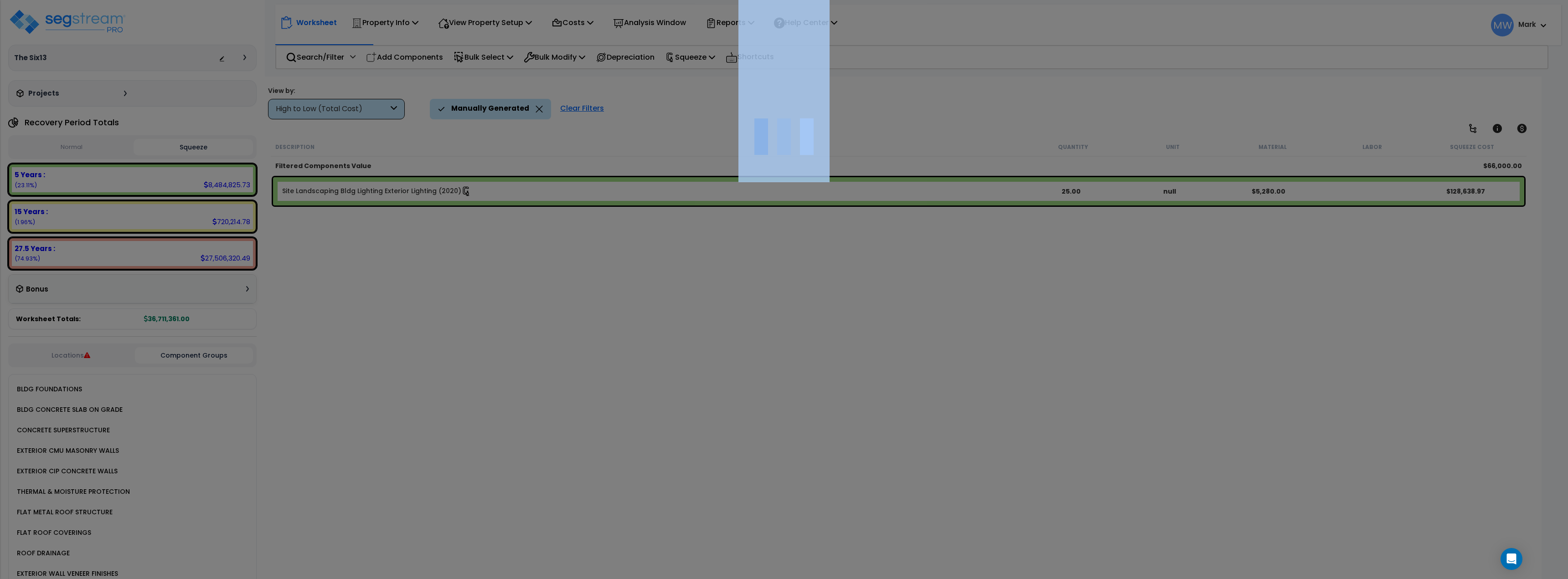
scroll to position [0, 0]
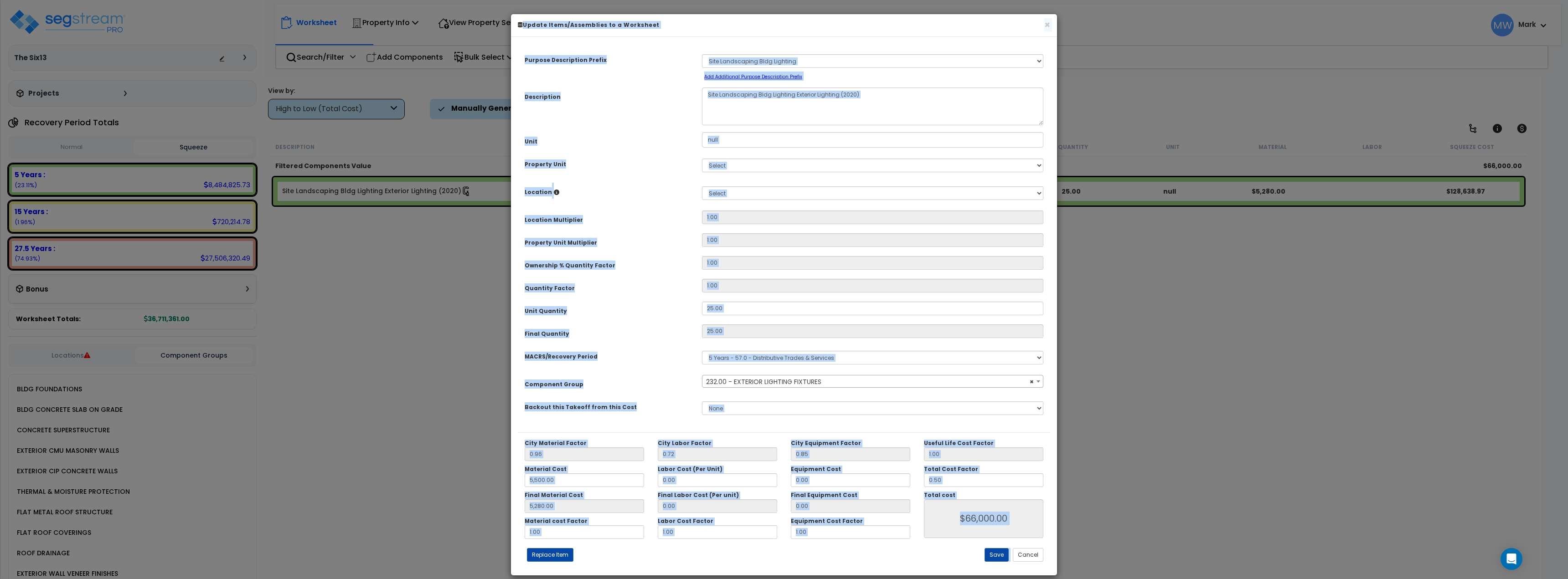
click at [626, 256] on div "Ownership % Quantity Factor" at bounding box center [606, 264] width 177 height 16
select select "20319"
drag, startPoint x: 643, startPoint y: 367, endPoint x: 714, endPoint y: 386, distance: 73.5
click at [645, 368] on div "MACRS/Recovery Period Select MACRS/Recovery Period 5 Years - 57.0 - Distributiv…" at bounding box center [784, 358] width 533 height 21
click at [863, 413] on select "None" at bounding box center [873, 408] width 341 height 13
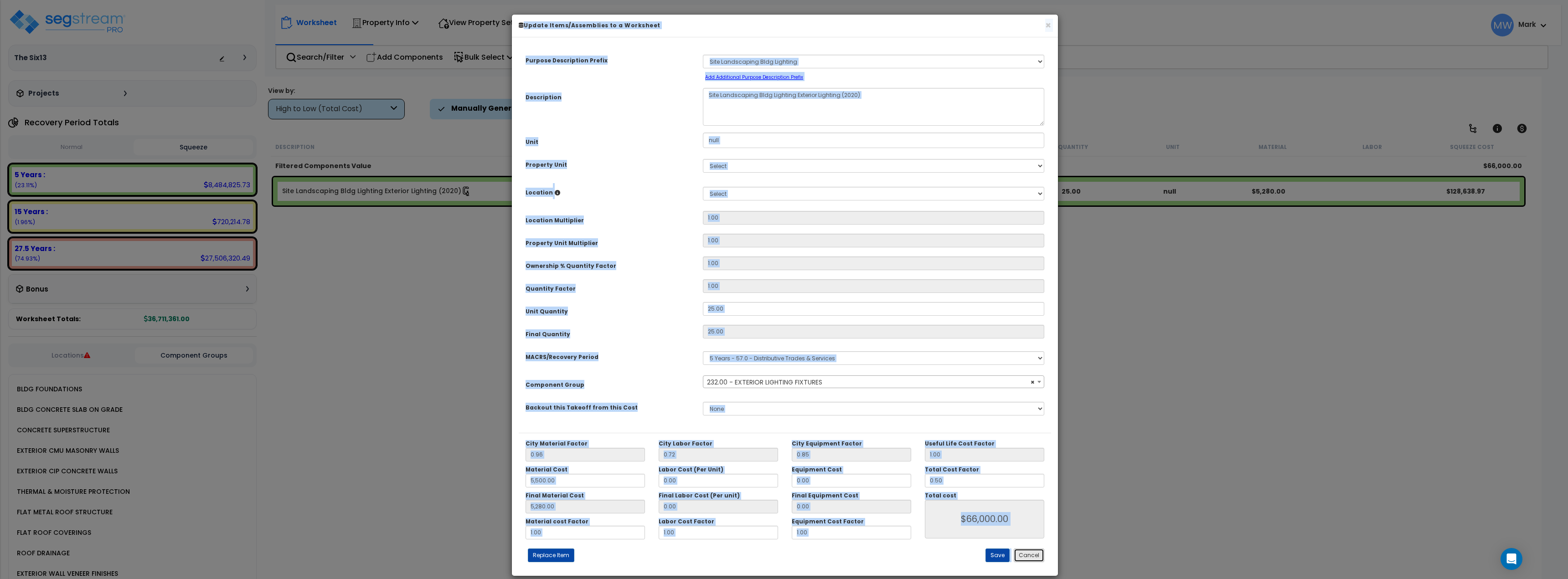
click at [1028, 553] on button "Cancel" at bounding box center [1029, 555] width 30 height 13
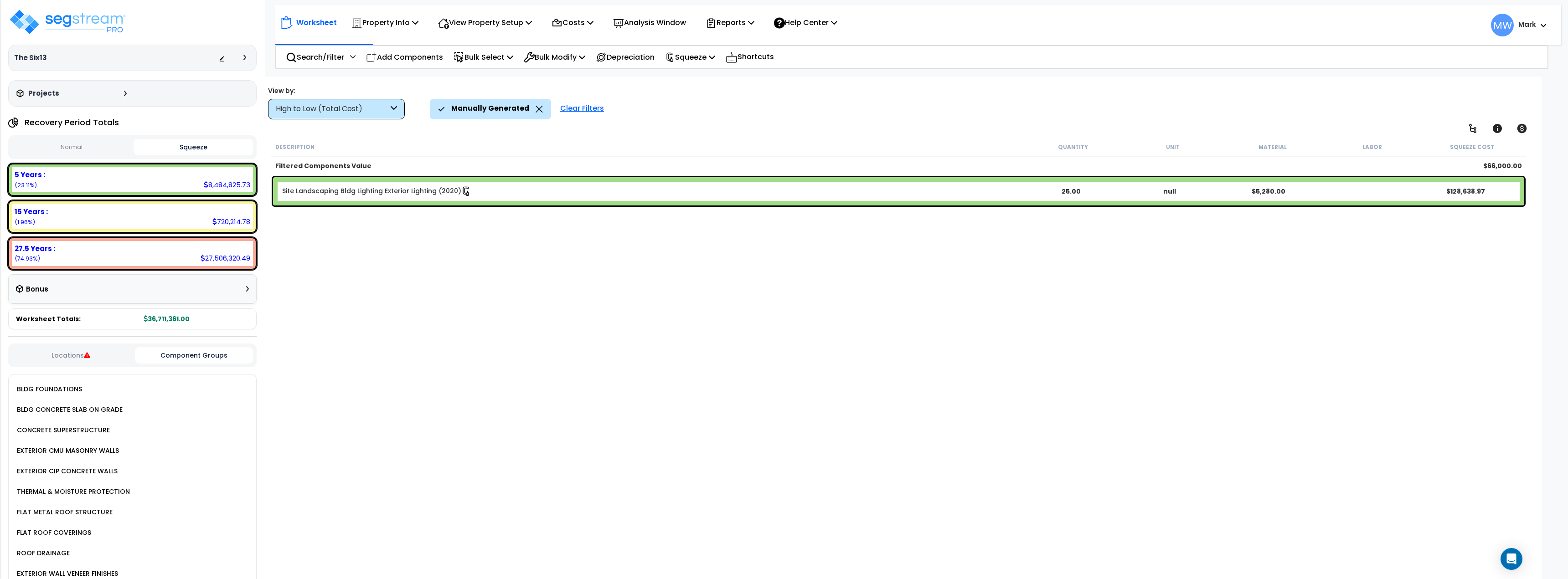
click at [751, 195] on b "Site Landscaping Bldg Lighting Exterior Lighting (2020)" at bounding box center [652, 191] width 740 height 10
click at [712, 58] on p "Squeeze" at bounding box center [690, 57] width 50 height 12
click at [627, 111] on div "Manually Generated Clear Filters" at bounding box center [937, 108] width 1014 height 20
click at [491, 58] on p "Bulk Select" at bounding box center [483, 57] width 60 height 12
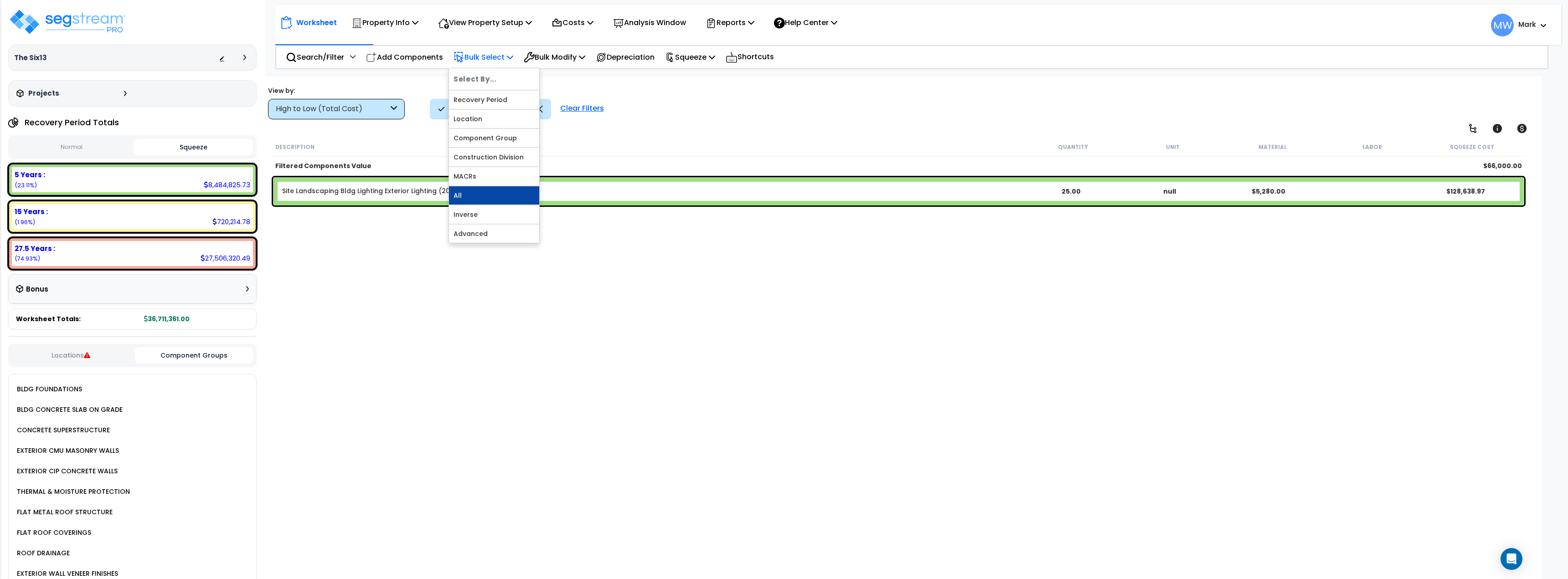
click at [485, 196] on link "All" at bounding box center [494, 195] width 90 height 18
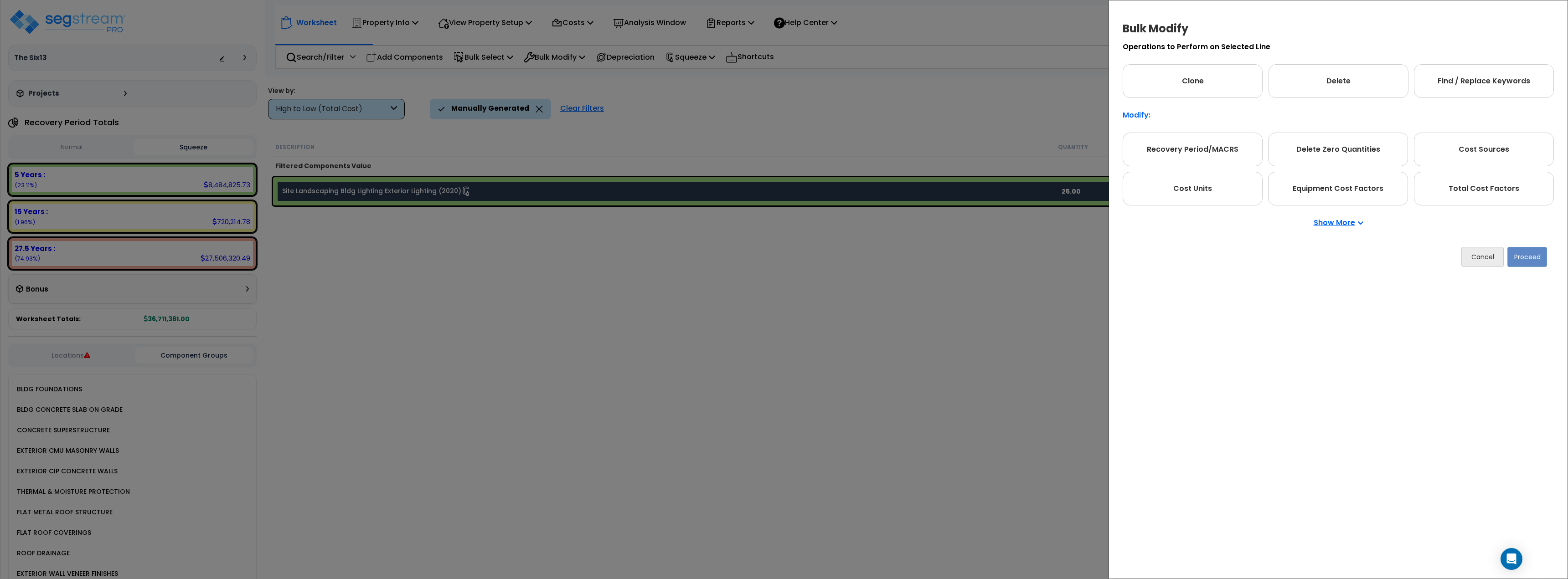
click at [1354, 219] on p "Show More" at bounding box center [1339, 223] width 50 height 7
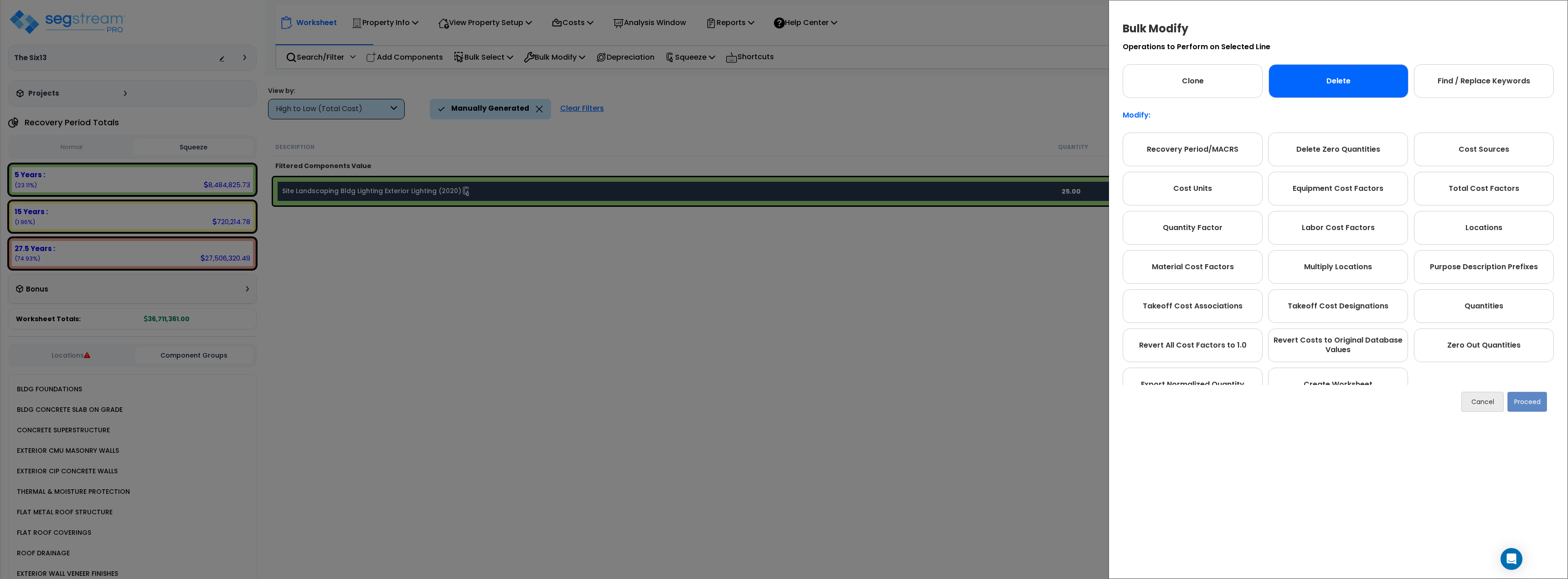
click at [1309, 81] on div "Delete" at bounding box center [1339, 81] width 140 height 33
click at [1532, 405] on button "Proceed" at bounding box center [1527, 401] width 40 height 20
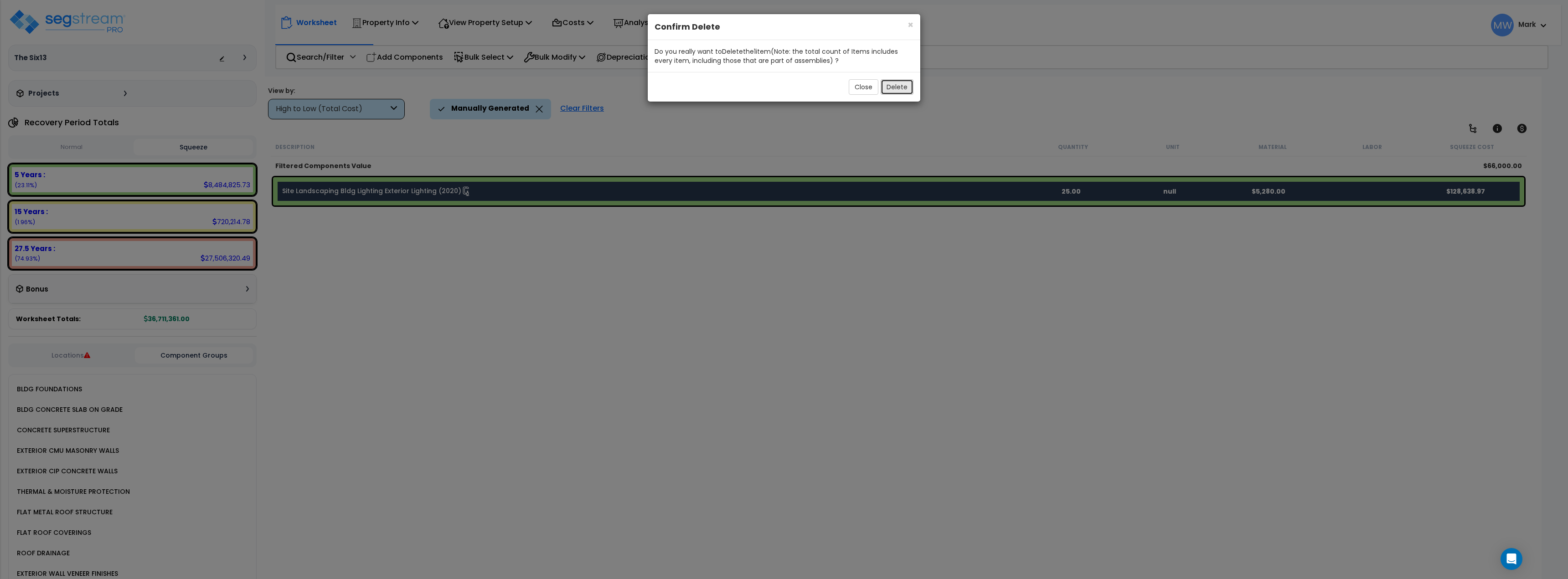
click at [898, 94] on button "Delete" at bounding box center [897, 86] width 33 height 15
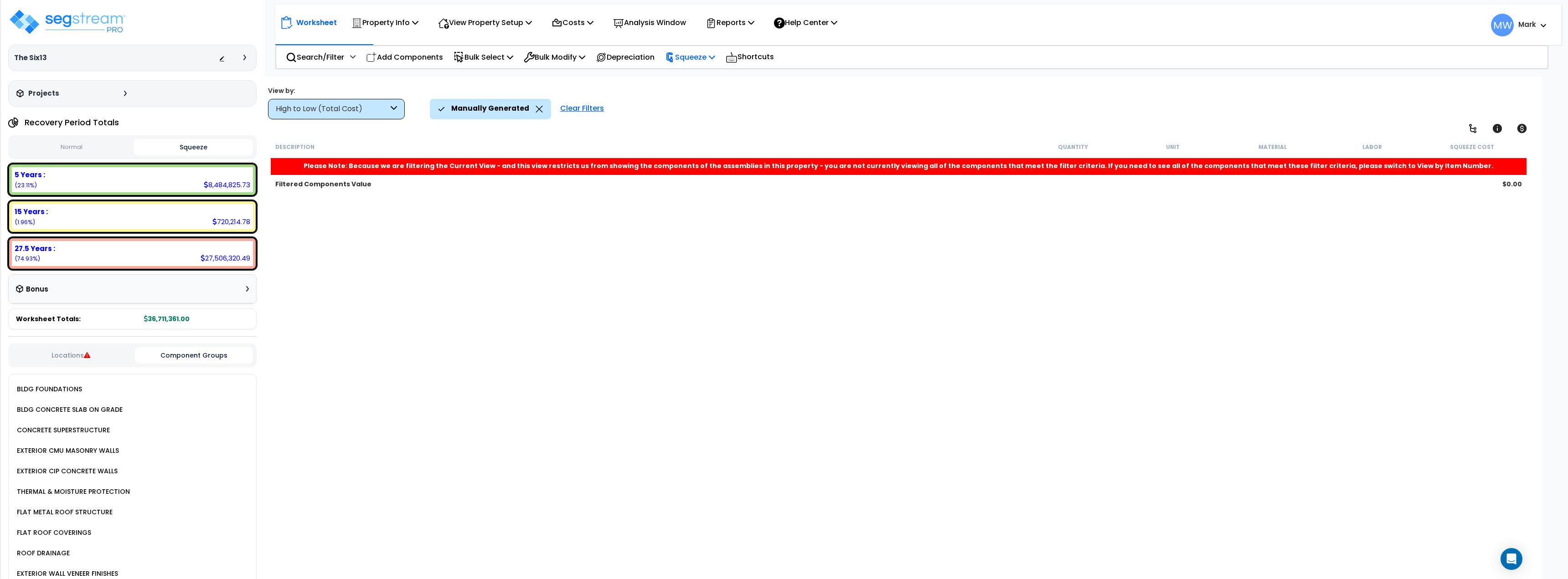
click at [703, 55] on p "Squeeze" at bounding box center [690, 57] width 50 height 12
click at [709, 77] on link "Re-squeeze" at bounding box center [705, 78] width 90 height 21
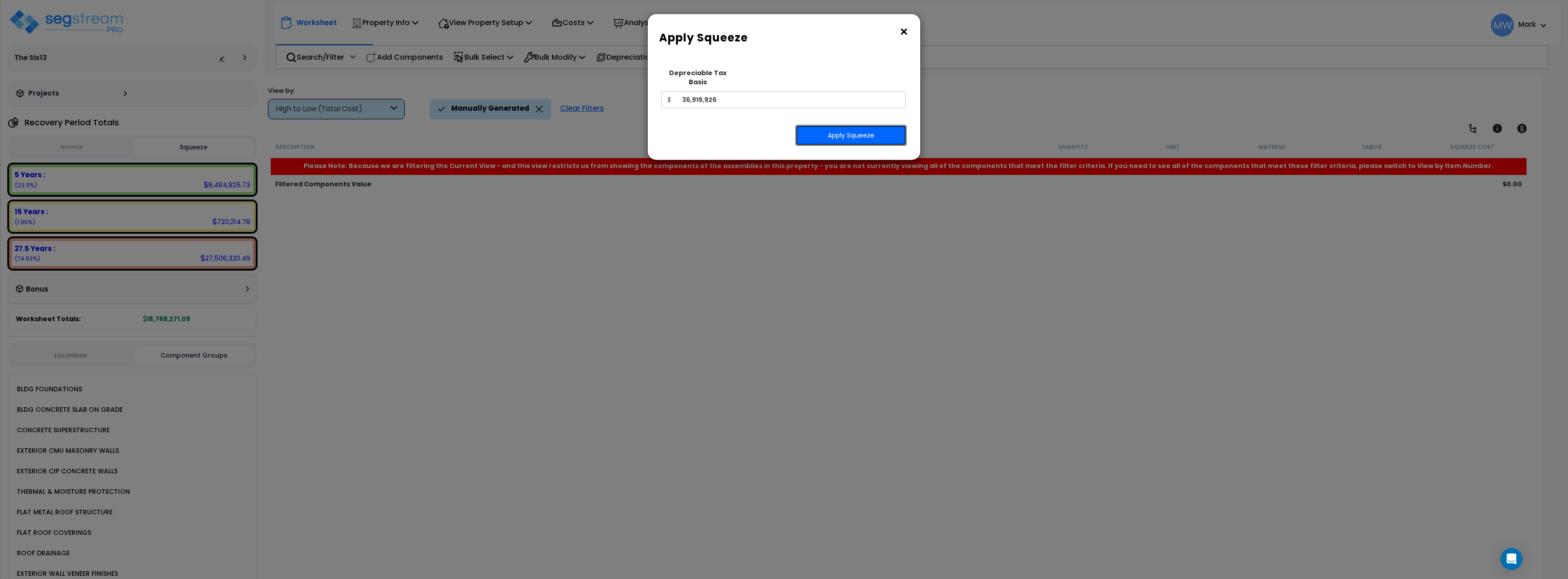
click at [806, 125] on button "Apply Squeeze" at bounding box center [851, 135] width 111 height 21
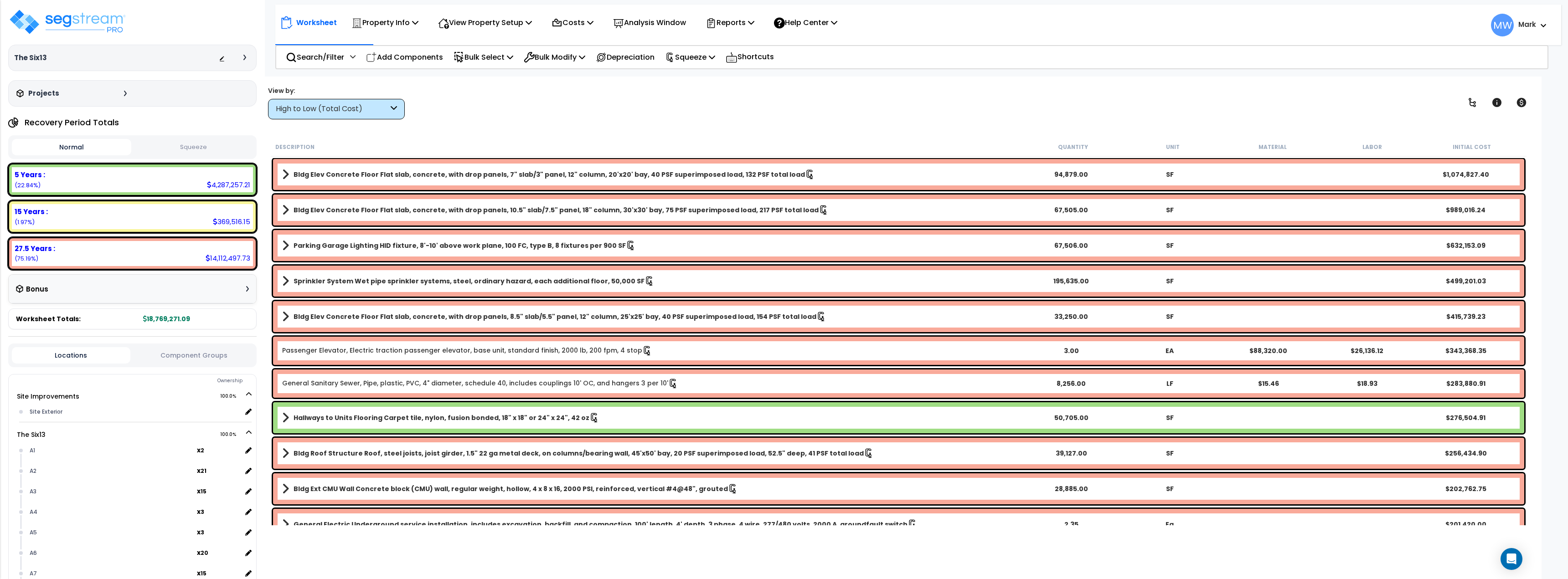
click at [184, 151] on button "Squeeze" at bounding box center [193, 147] width 119 height 16
click at [166, 150] on button "Squeeze" at bounding box center [193, 147] width 119 height 16
click at [740, 32] on div "Reports" at bounding box center [730, 22] width 49 height 21
click at [740, 44] on link "Get Report" at bounding box center [746, 43] width 90 height 18
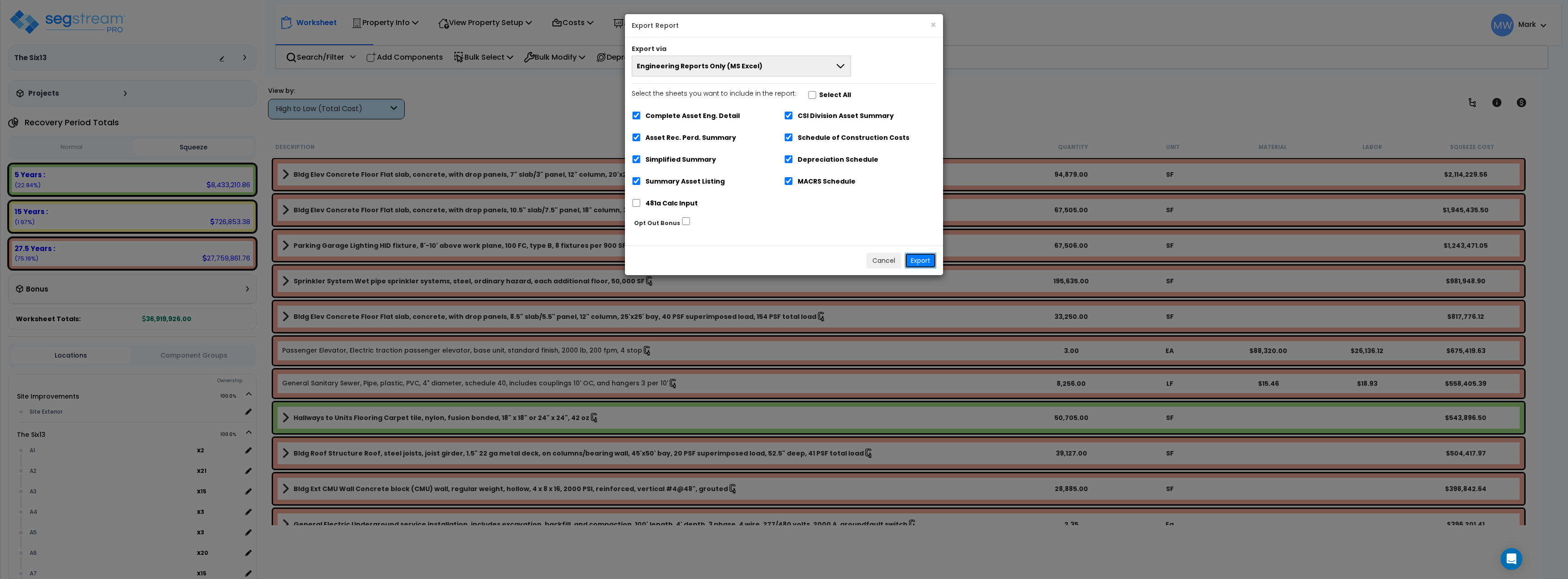
click at [914, 262] on button "Export" at bounding box center [920, 260] width 32 height 15
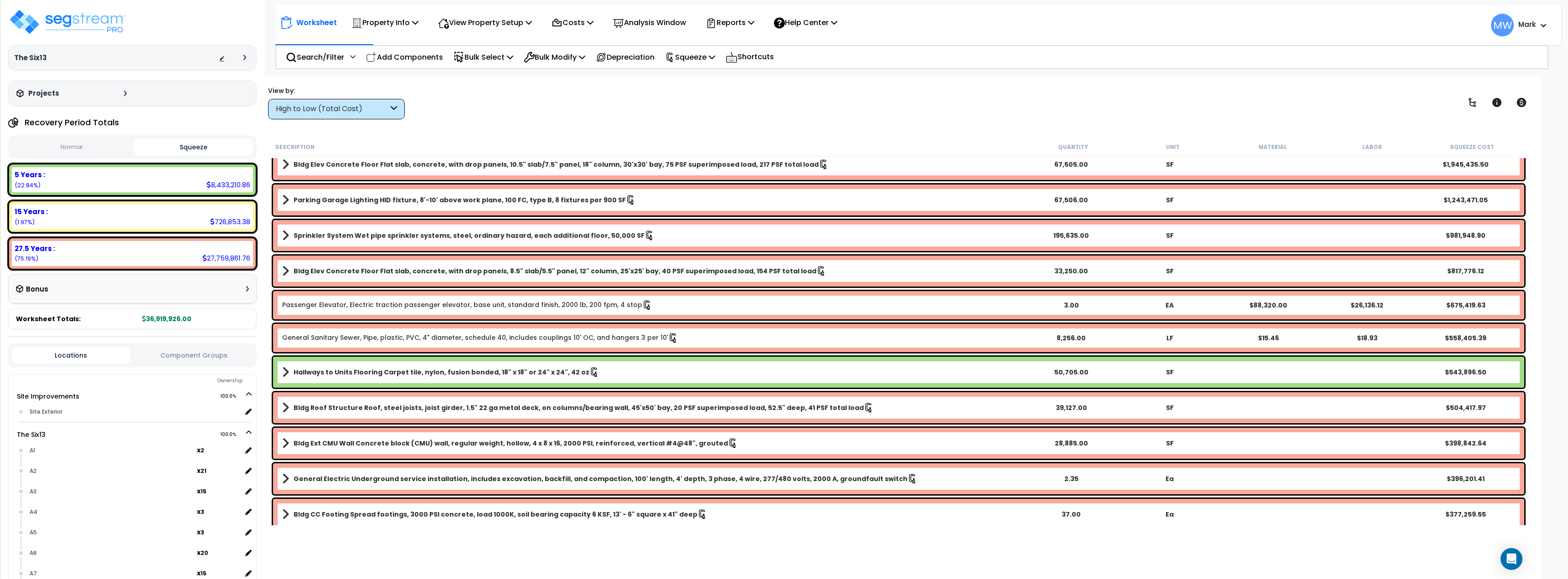
scroll to position [91, 0]
